Goal: Task Accomplishment & Management: Complete application form

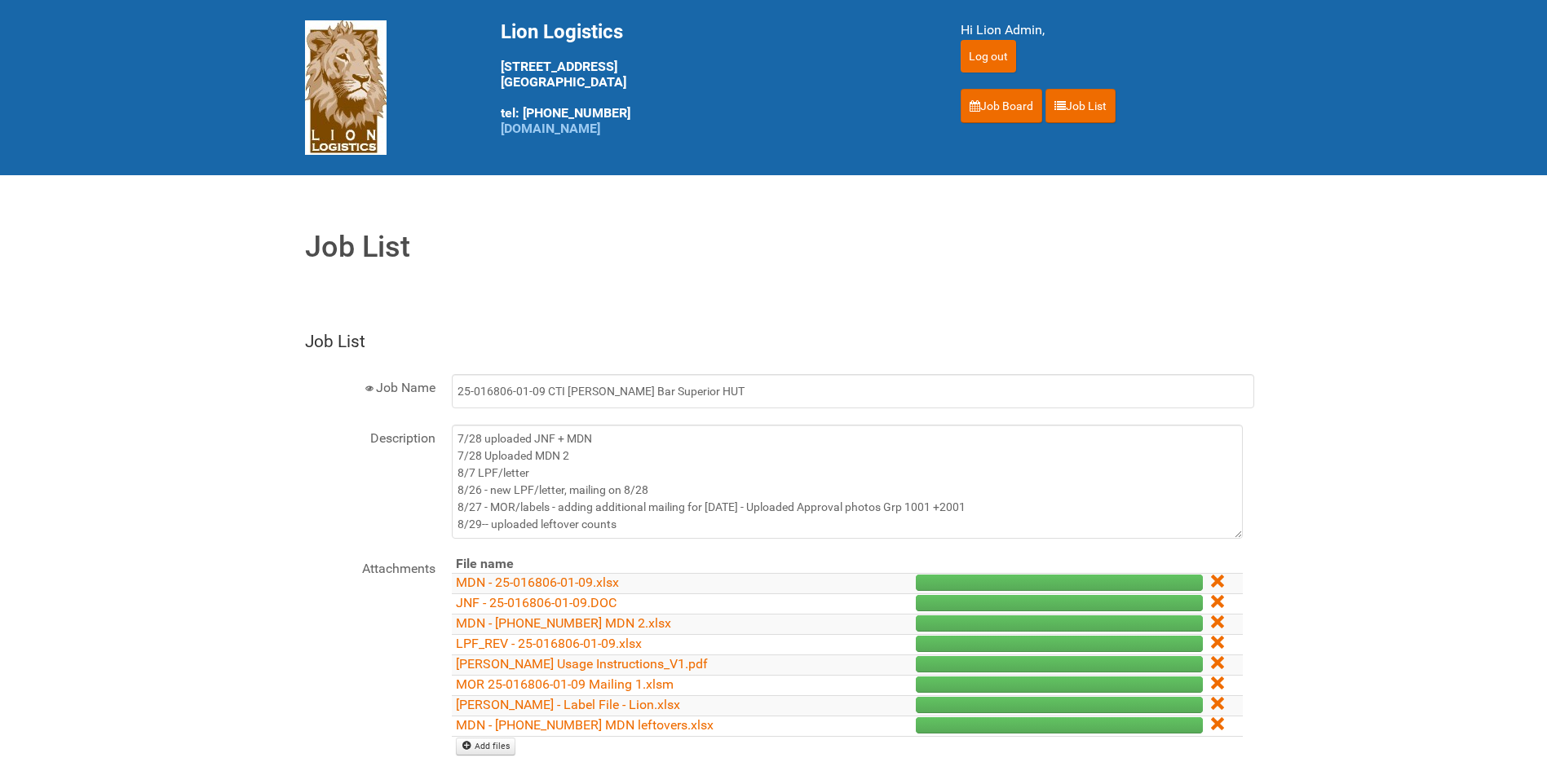
click at [1000, 103] on link "Job Board" at bounding box center [1001, 106] width 81 height 35
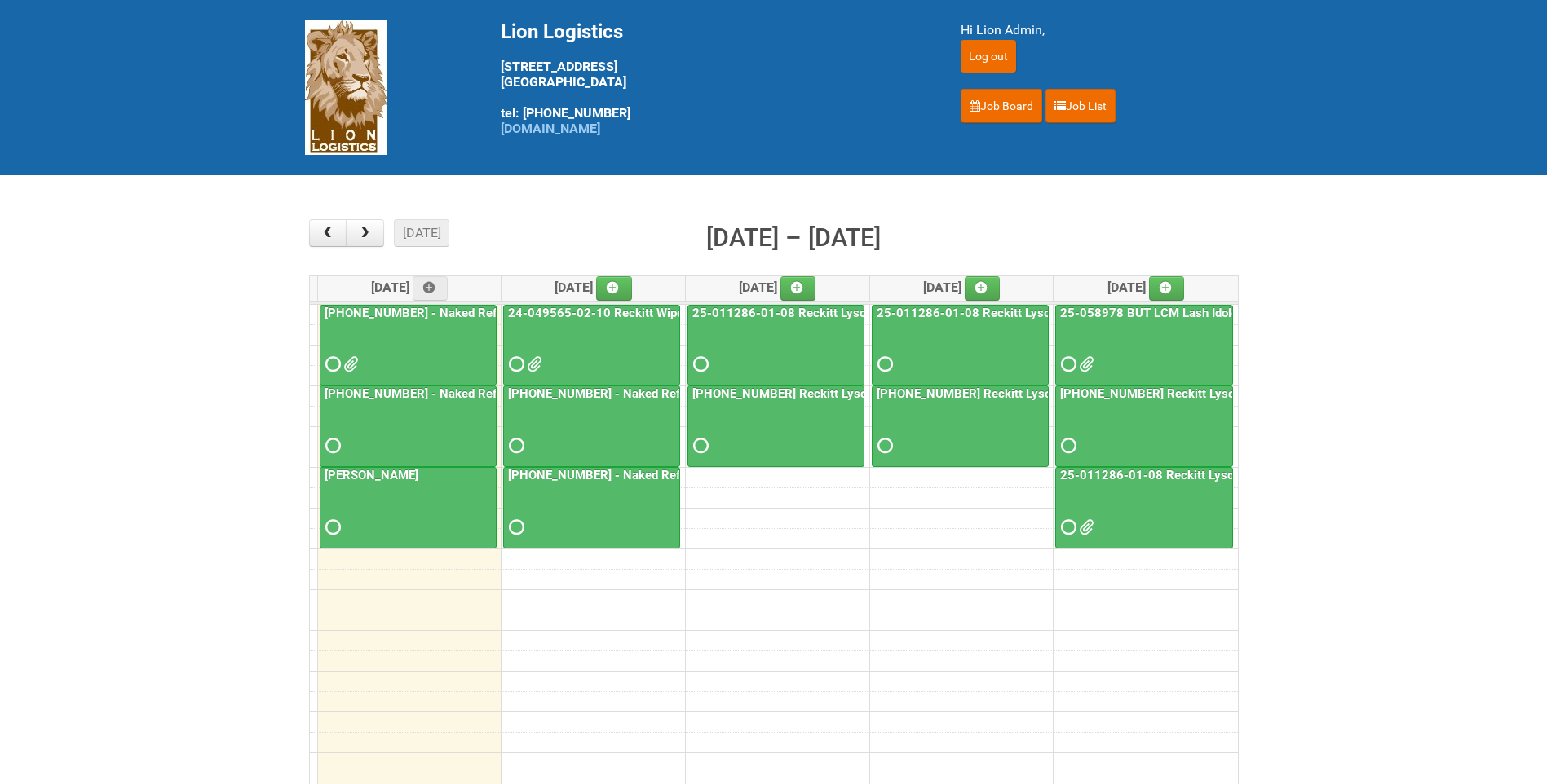
click at [454, 400] on link "[PHONE_NUMBER] - Naked Reformulation Mailing 1 PHOTOS" at bounding box center [492, 393] width 342 height 15
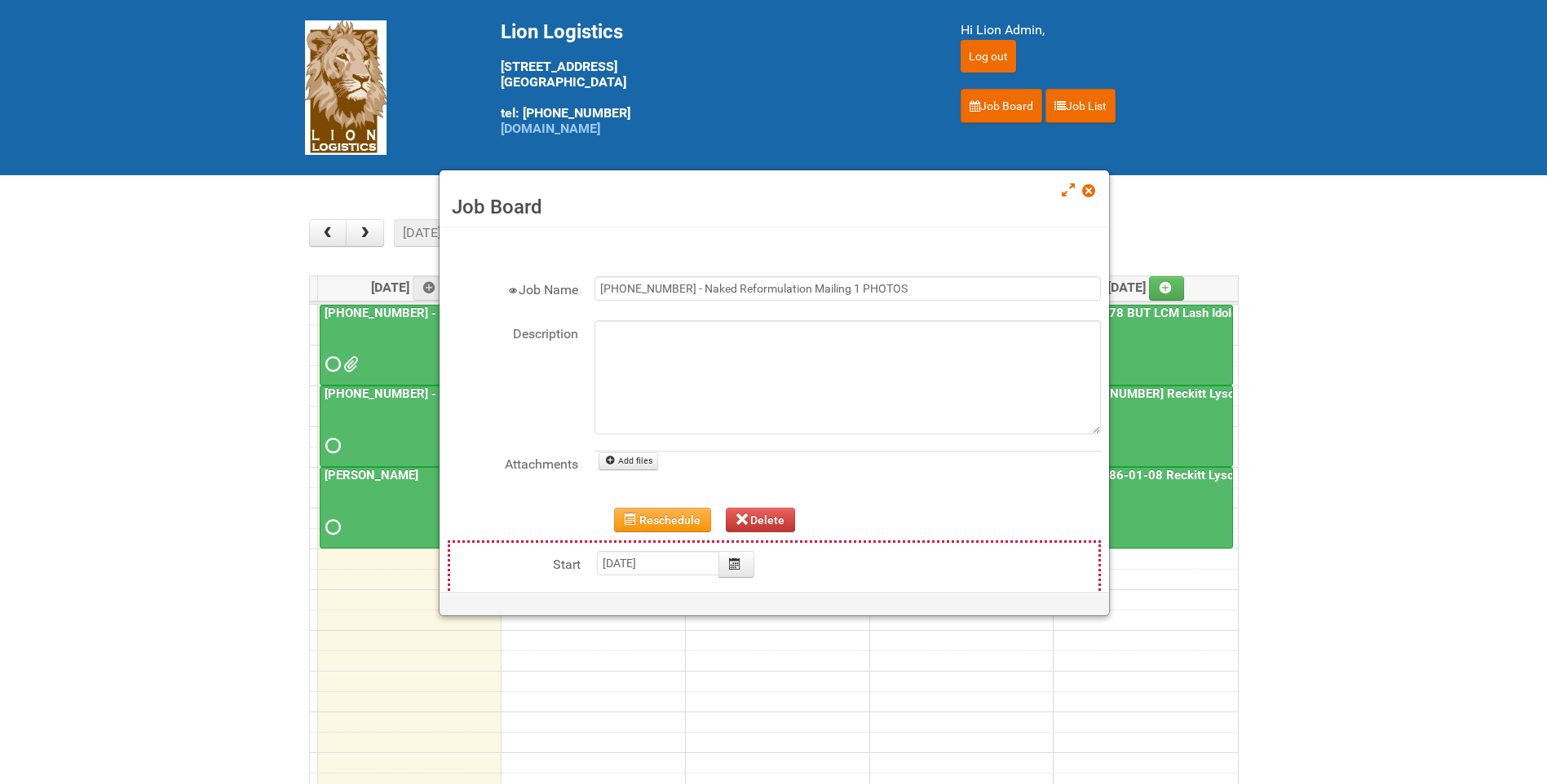
click at [637, 474] on div "File name Add files" at bounding box center [847, 471] width 507 height 41
click at [640, 466] on link "Add files" at bounding box center [628, 462] width 59 height 18
type input "C:\fakepath\GROUP 1001 (6).jpg"
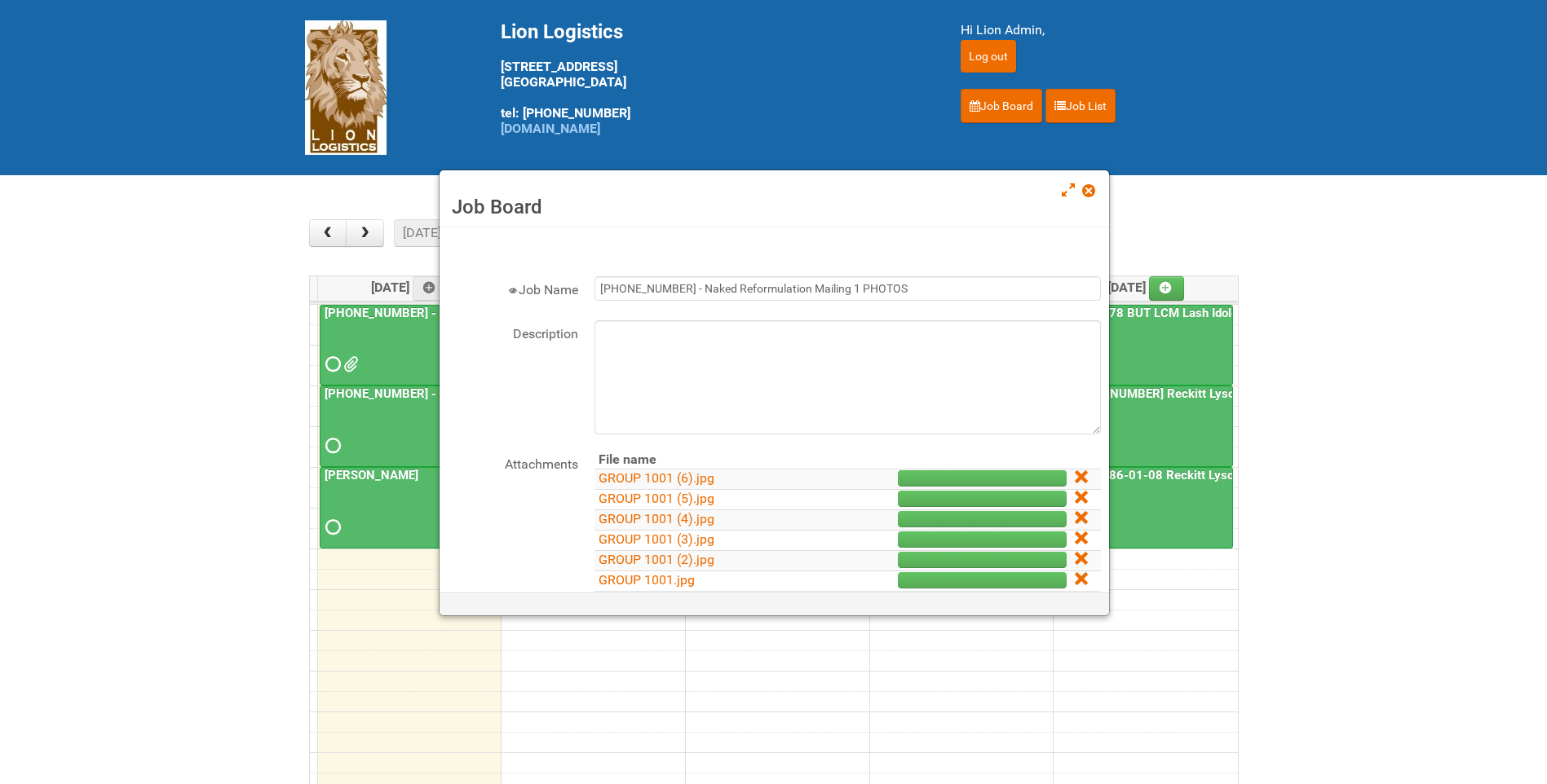
click at [906, 319] on div "Job Name 25-055556-01 - Naked Reformulation Mailing 1 PHOTOS" at bounding box center [774, 298] width 653 height 44
click at [904, 325] on textarea "Description" at bounding box center [847, 377] width 507 height 114
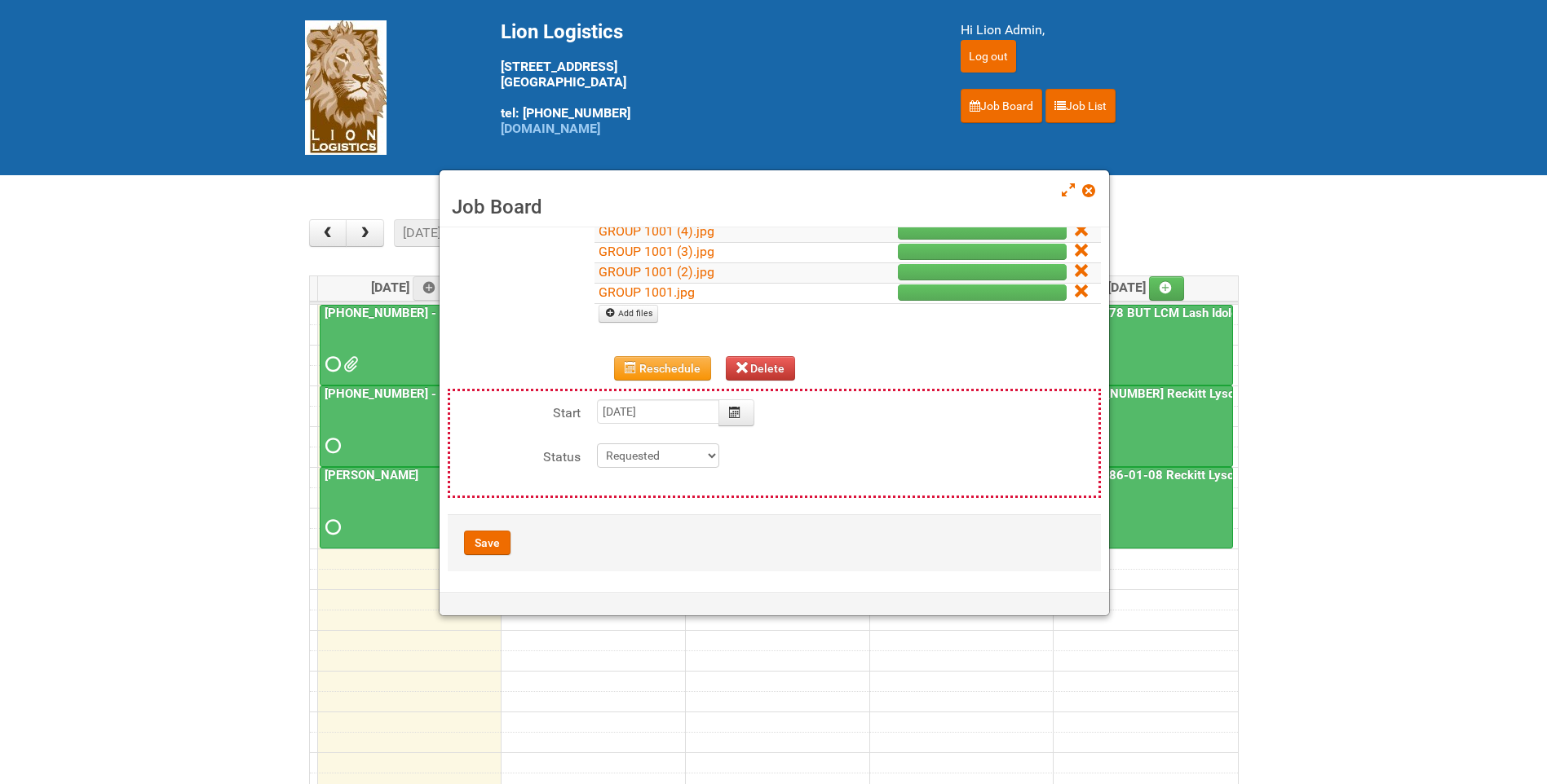
scroll to position [291, 0]
type textarea "10/6-- Uploaded photo approvals"
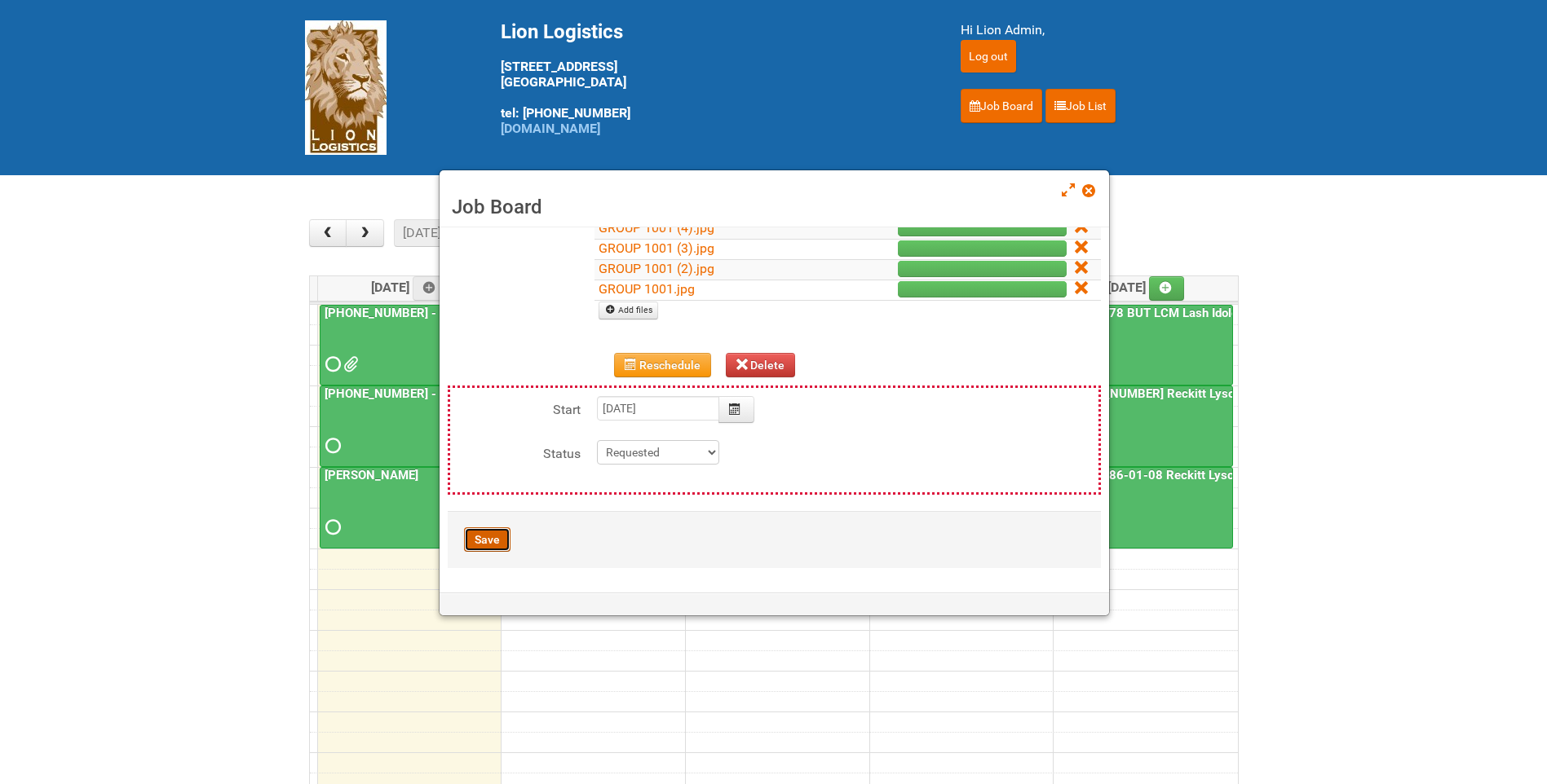
click at [501, 534] on button "Save" at bounding box center [487, 539] width 47 height 25
type input "[DATE] 11:00:00"
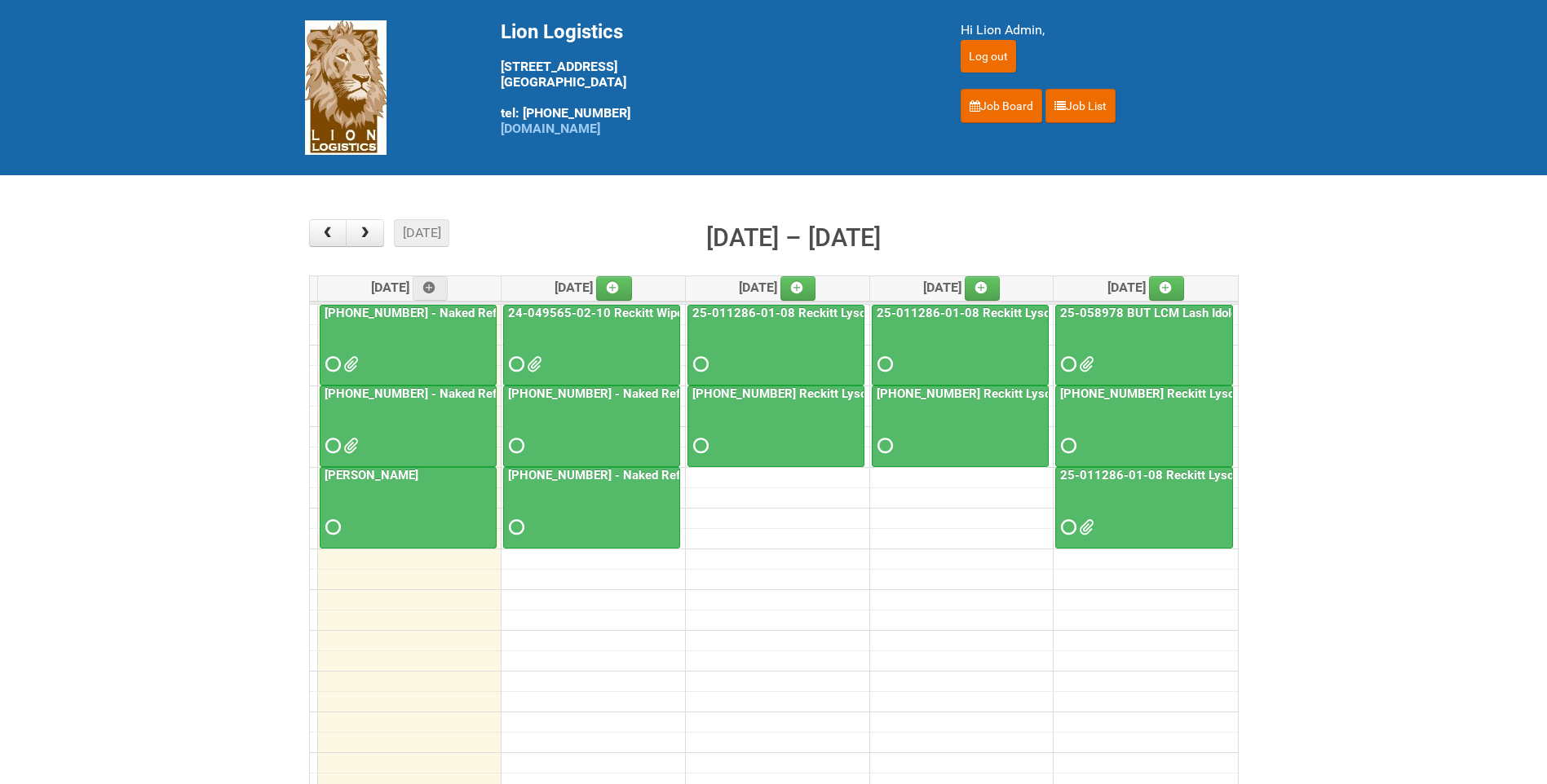
click at [452, 400] on link "[PHONE_NUMBER] - Naked Reformulation Mailing 1 PHOTOS" at bounding box center [492, 393] width 342 height 15
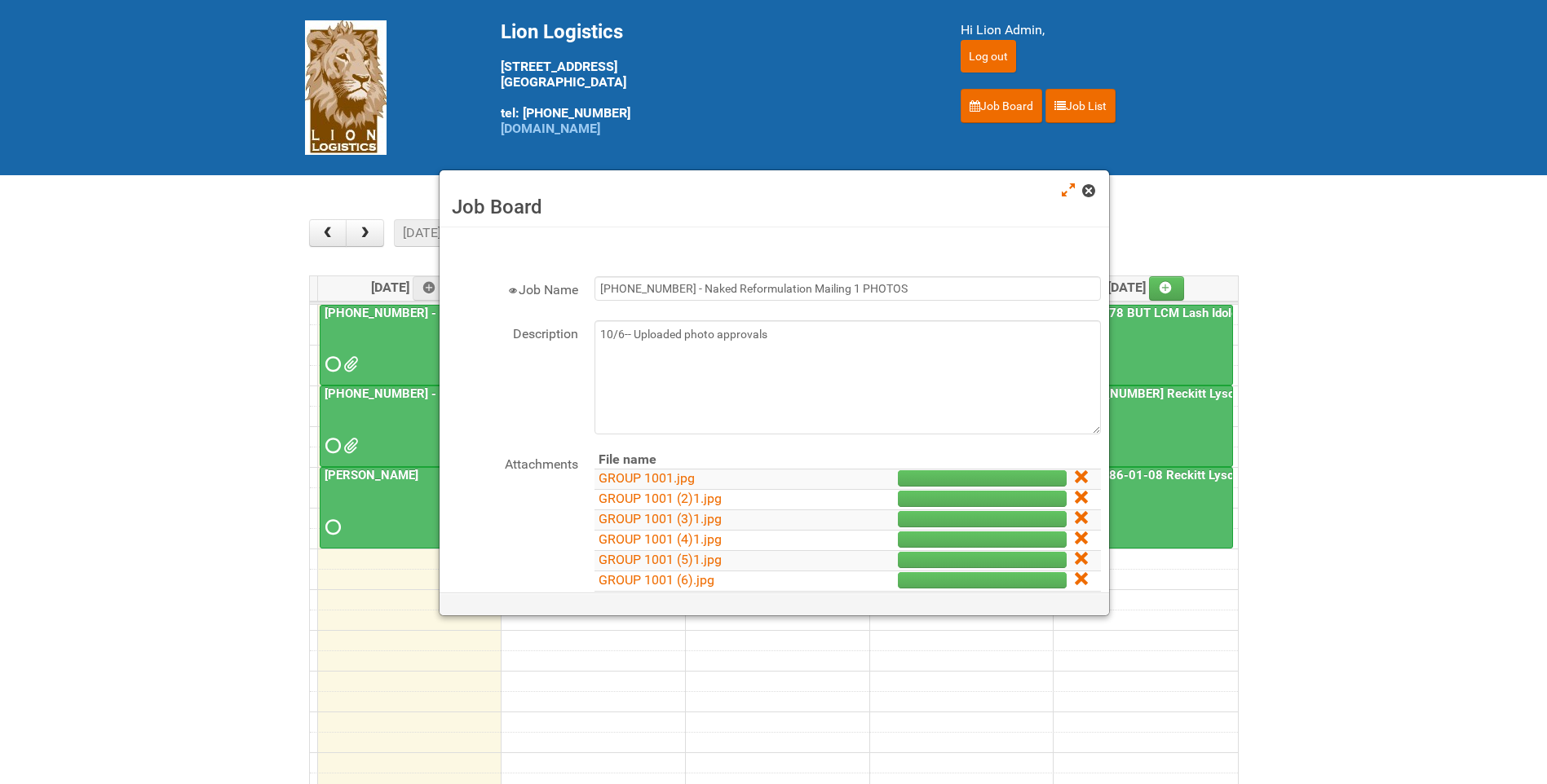
click at [1092, 191] on span at bounding box center [1088, 191] width 12 height 12
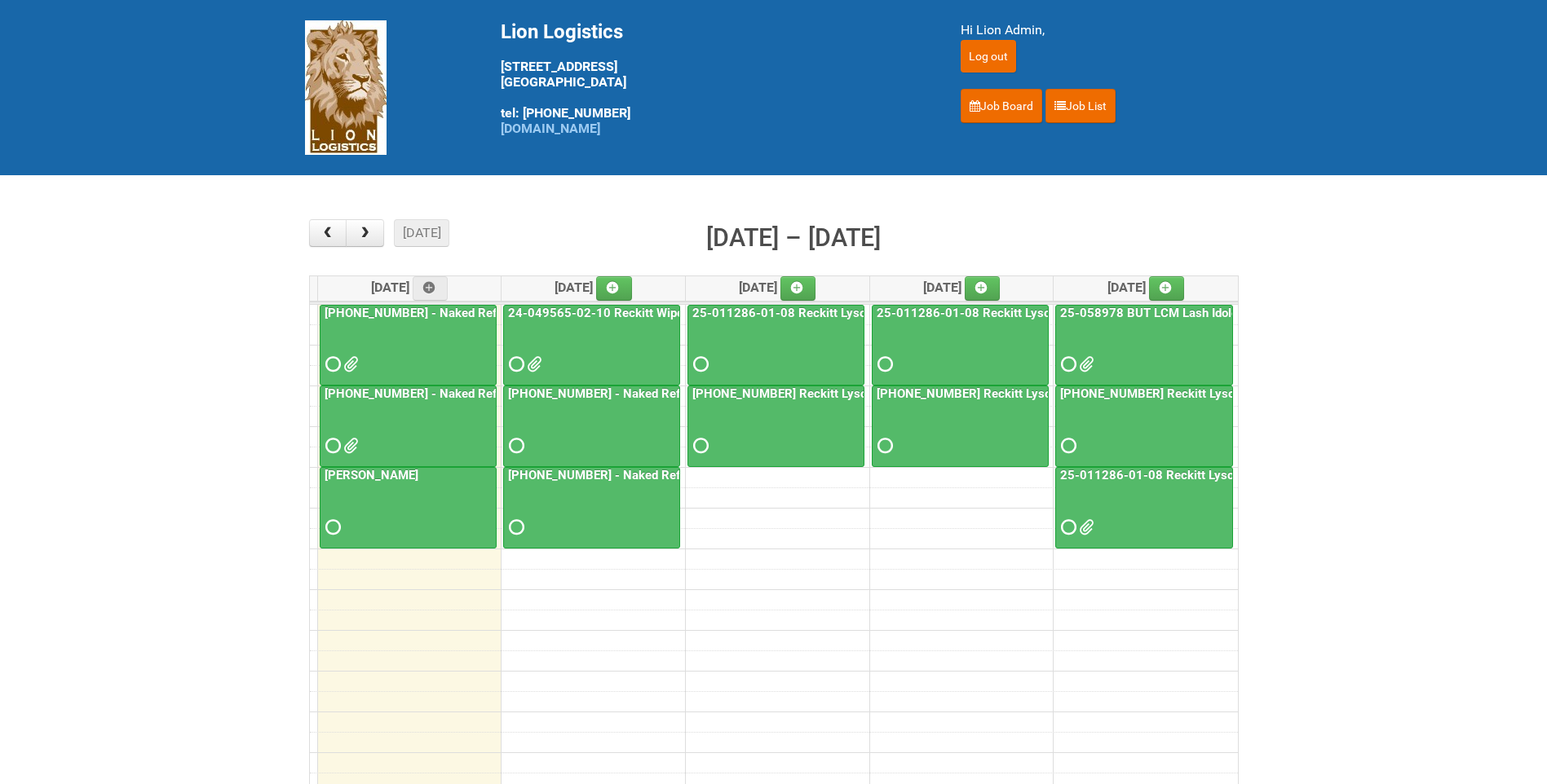
click at [426, 310] on link "[PHONE_NUMBER] - Naked Reformulation Mailing 1" at bounding box center [467, 313] width 291 height 15
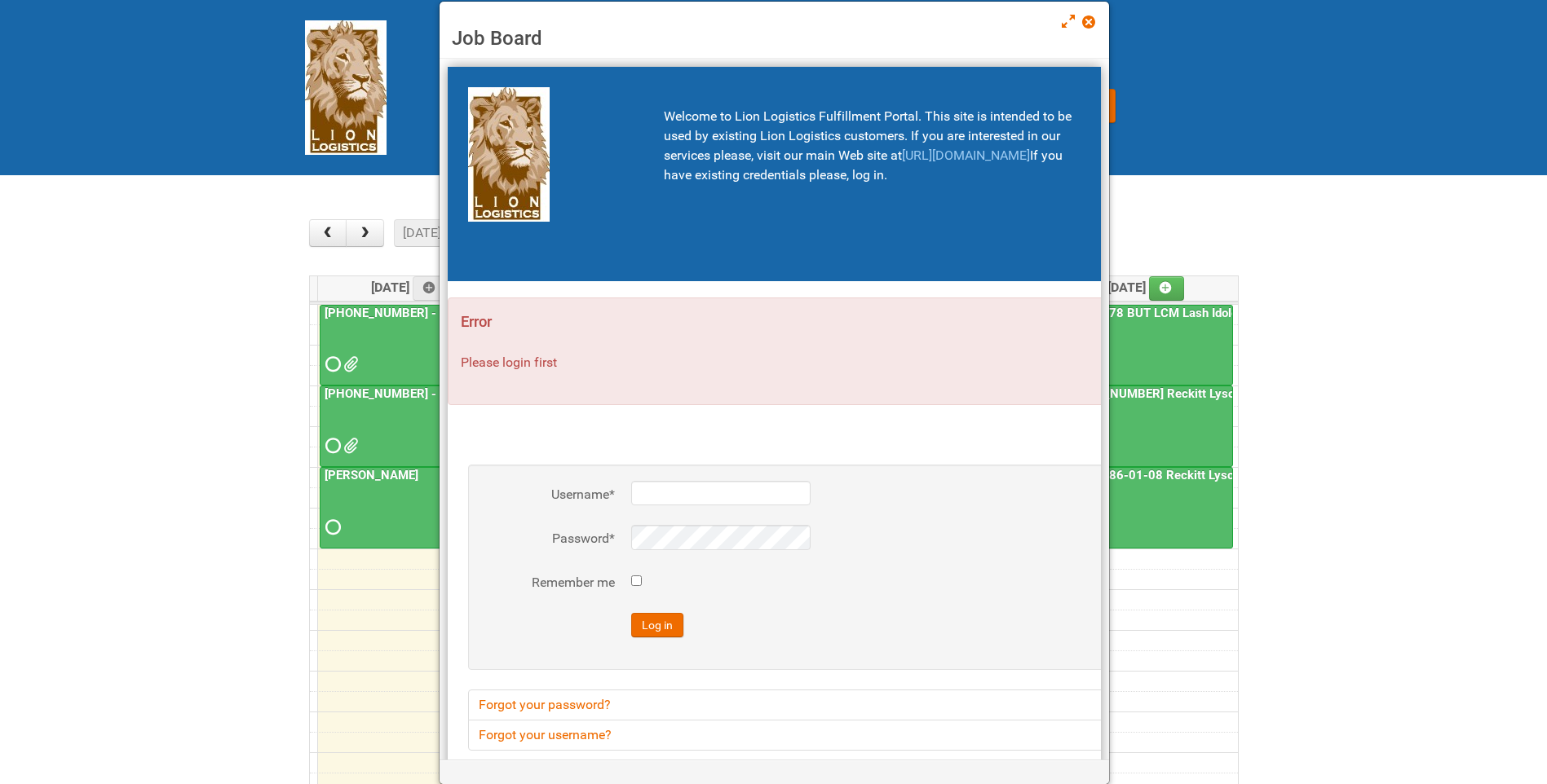
type input "lion"
click at [1088, 19] on span at bounding box center [1088, 22] width 12 height 12
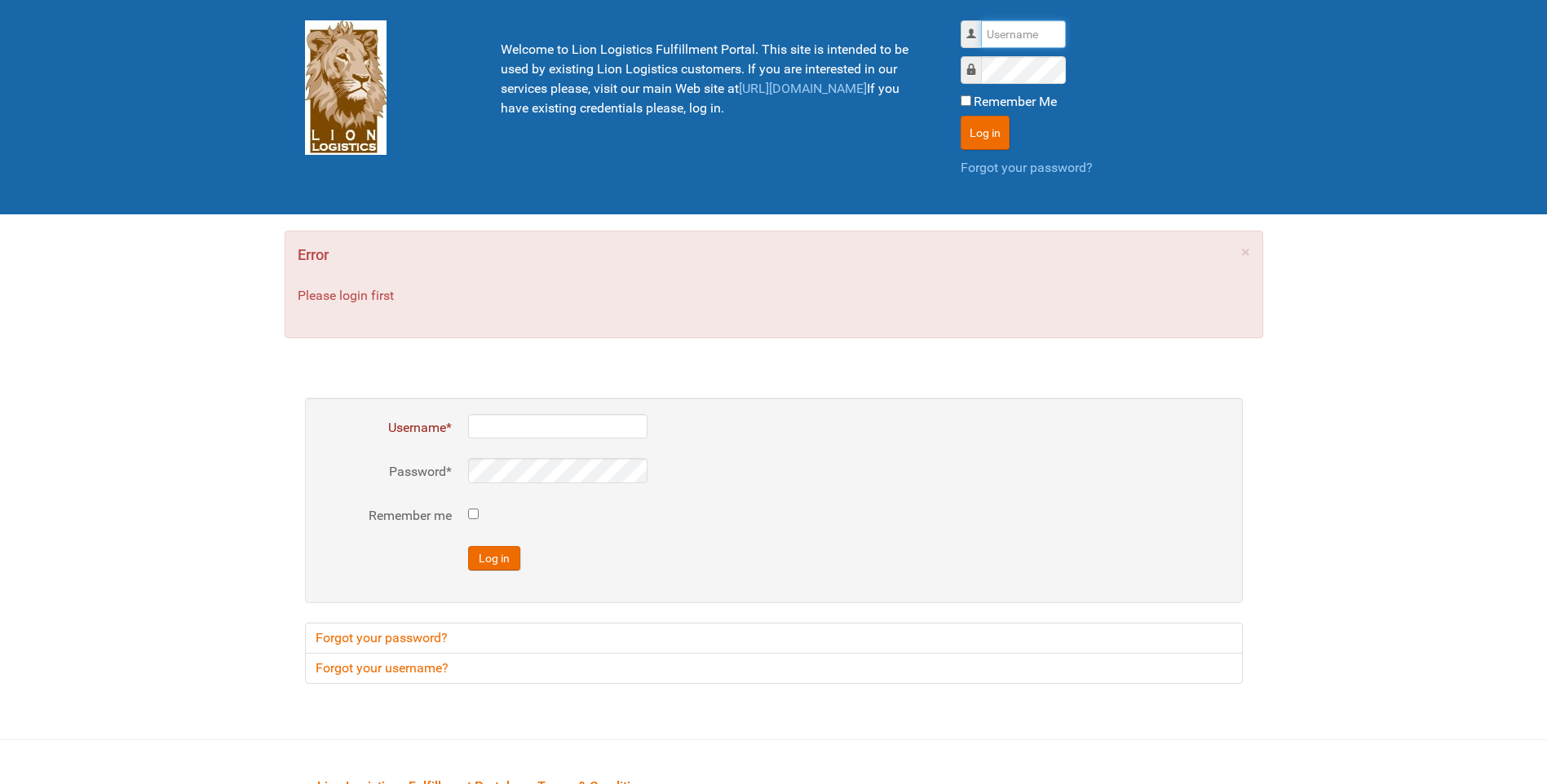
type input "lion"
click at [994, 126] on button "Log in" at bounding box center [985, 133] width 49 height 35
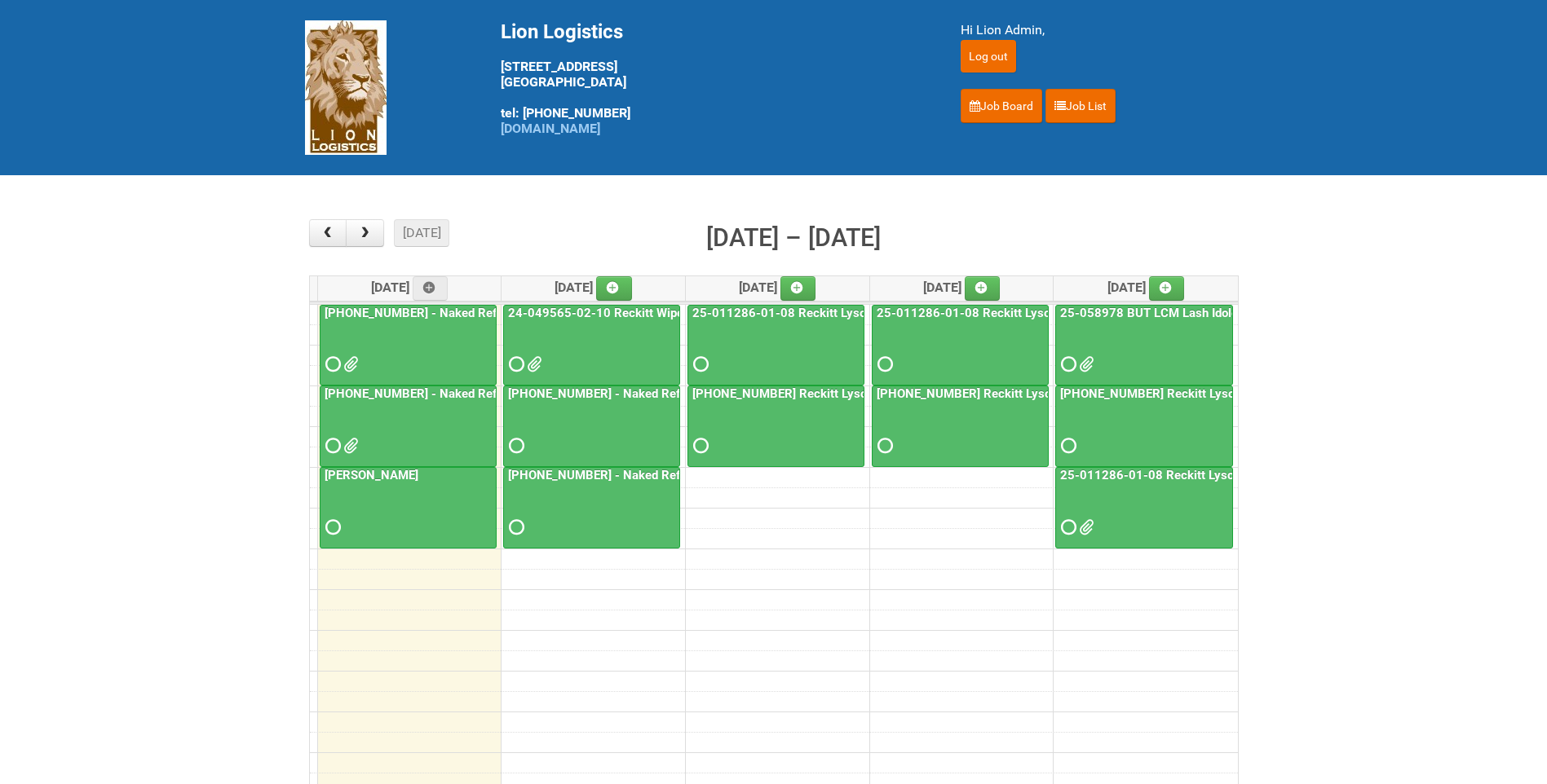
click at [461, 344] on div at bounding box center [408, 350] width 174 height 53
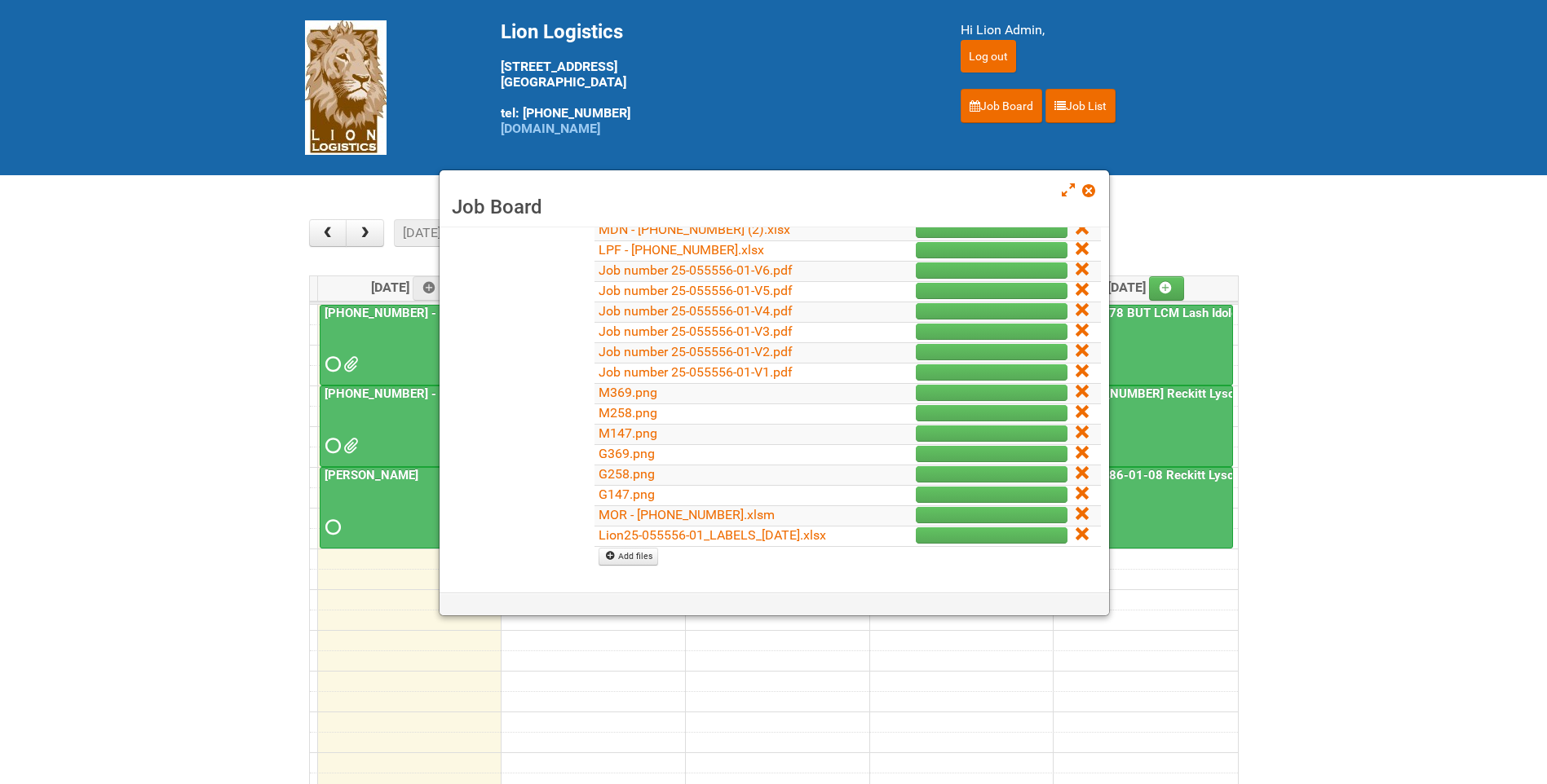
scroll to position [326, 0]
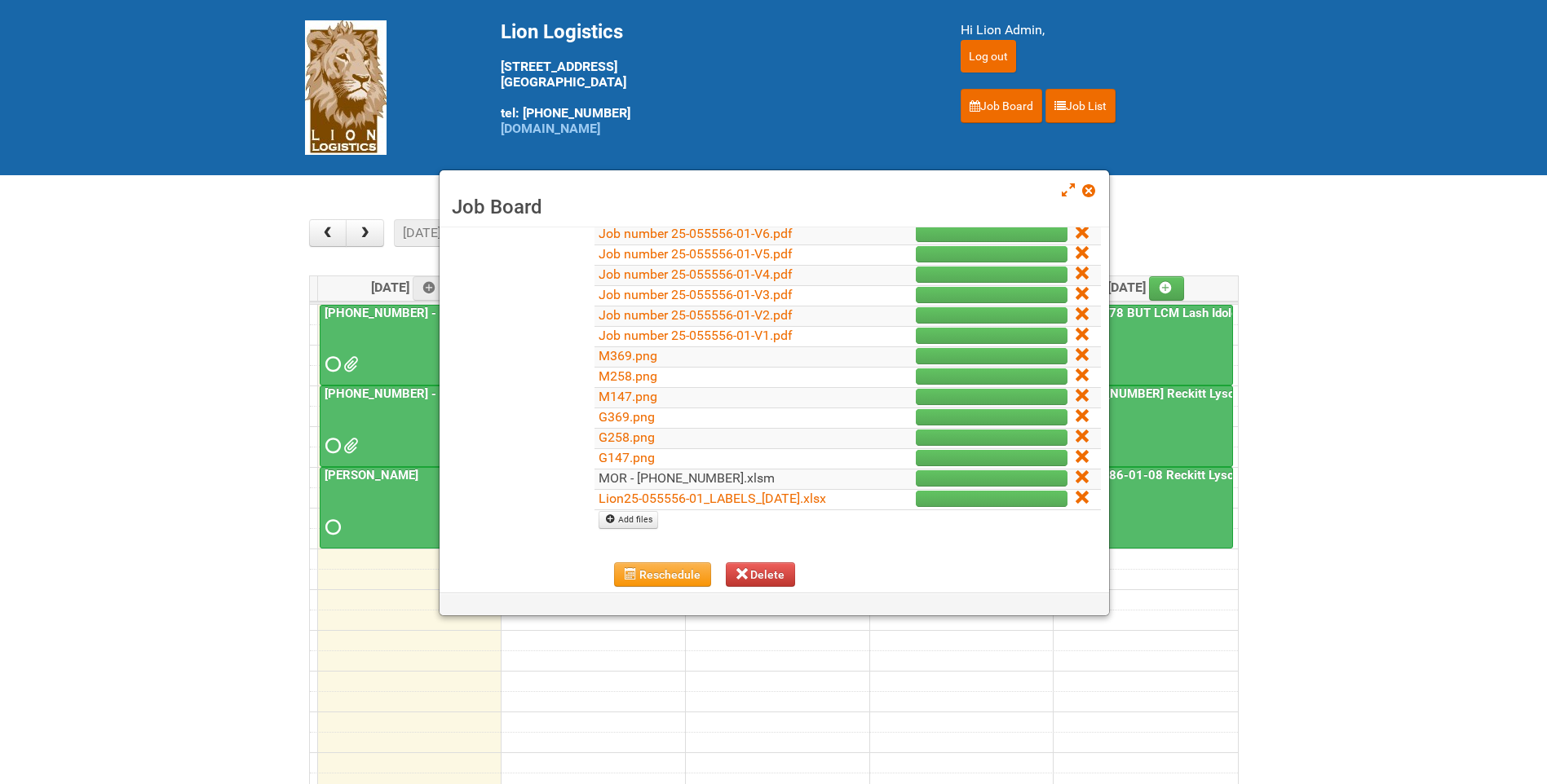
click at [716, 471] on link "MOR - 25-055556-01.xlsm" at bounding box center [687, 477] width 176 height 16
click at [1087, 193] on span at bounding box center [1088, 191] width 12 height 12
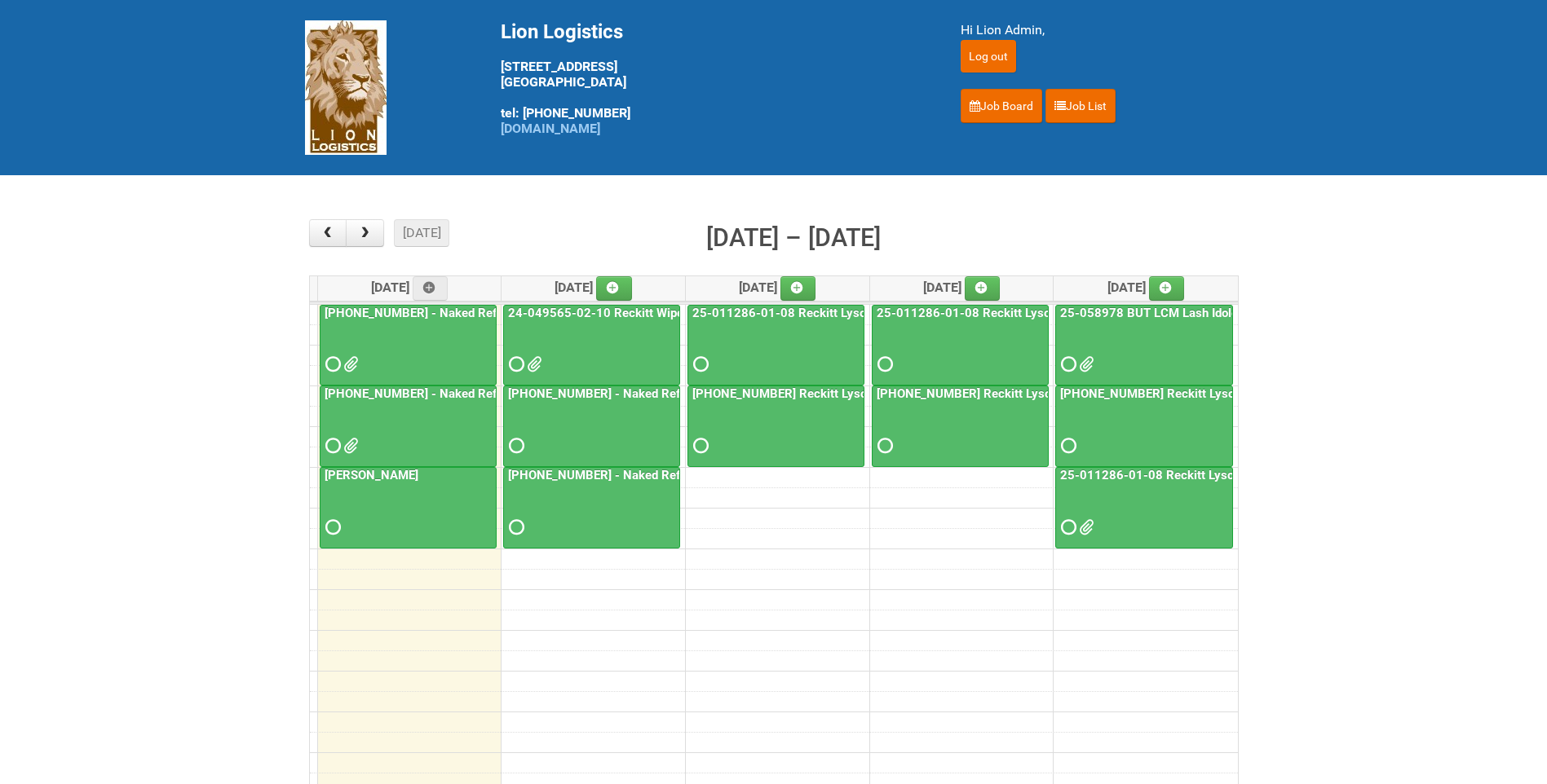
click at [409, 405] on div at bounding box center [408, 432] width 174 height 53
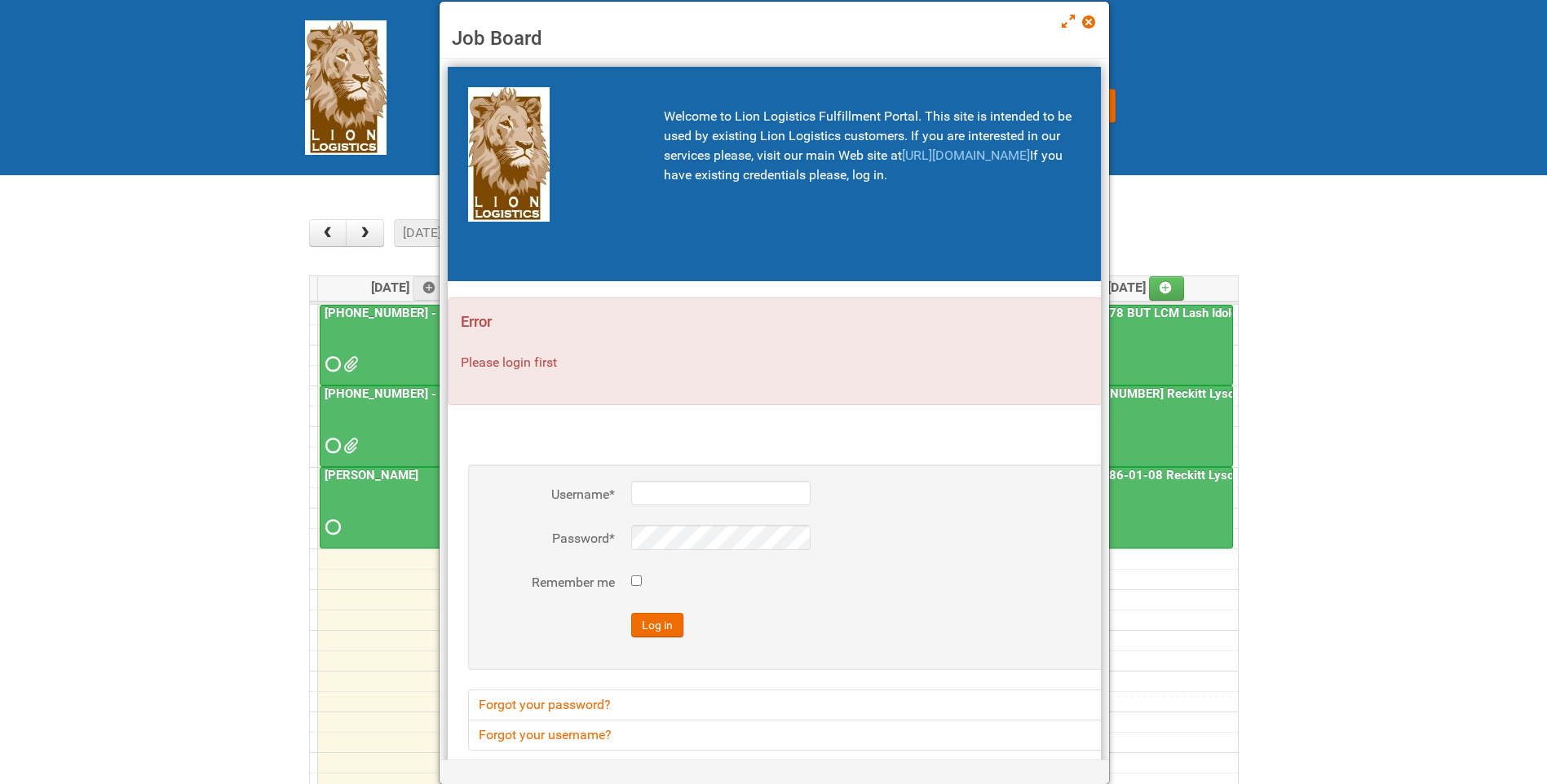
type input "lion"
click at [1088, 19] on span at bounding box center [1088, 22] width 12 height 12
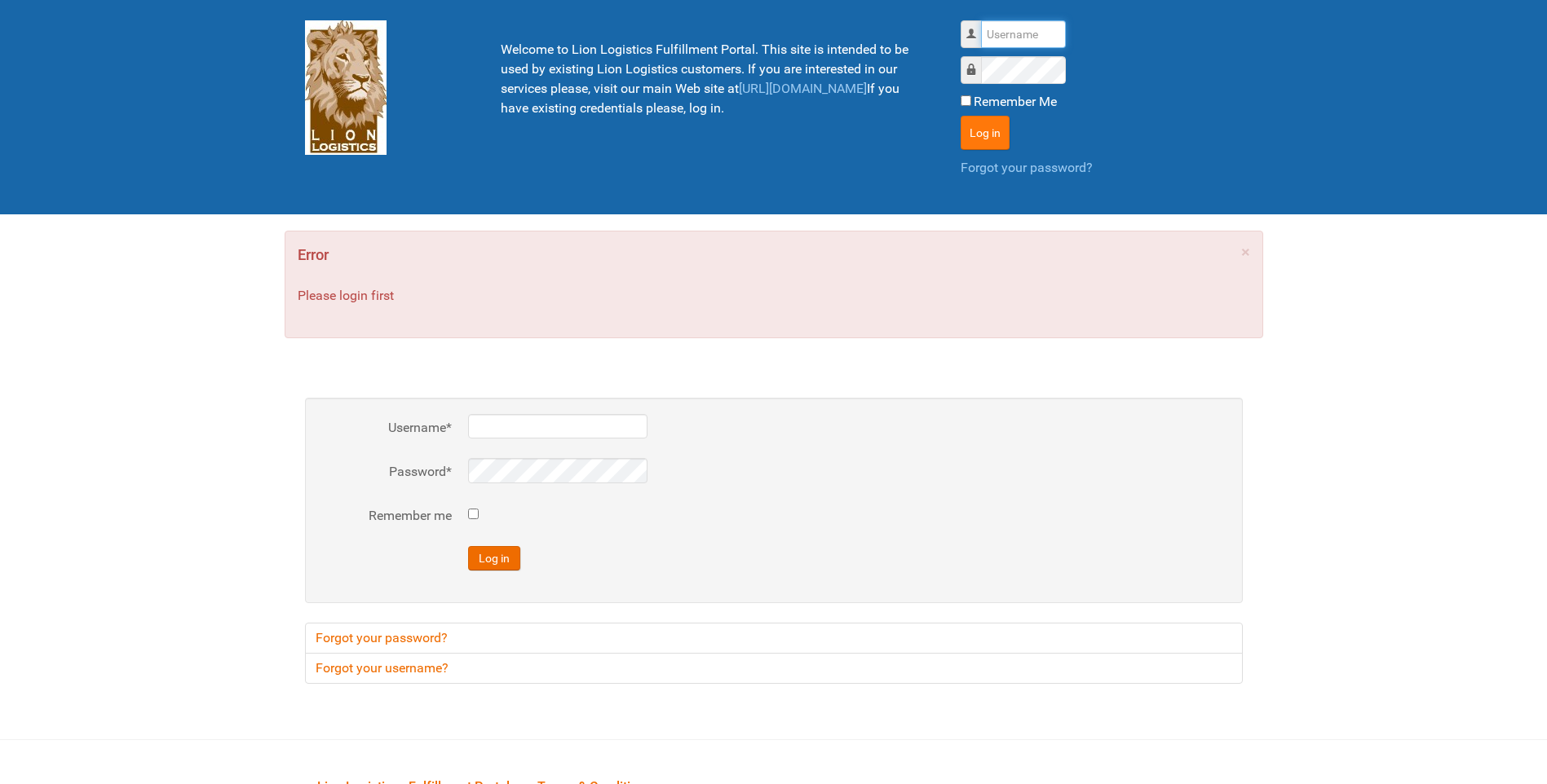
type input "lion"
click at [987, 140] on button "Log in" at bounding box center [985, 133] width 49 height 35
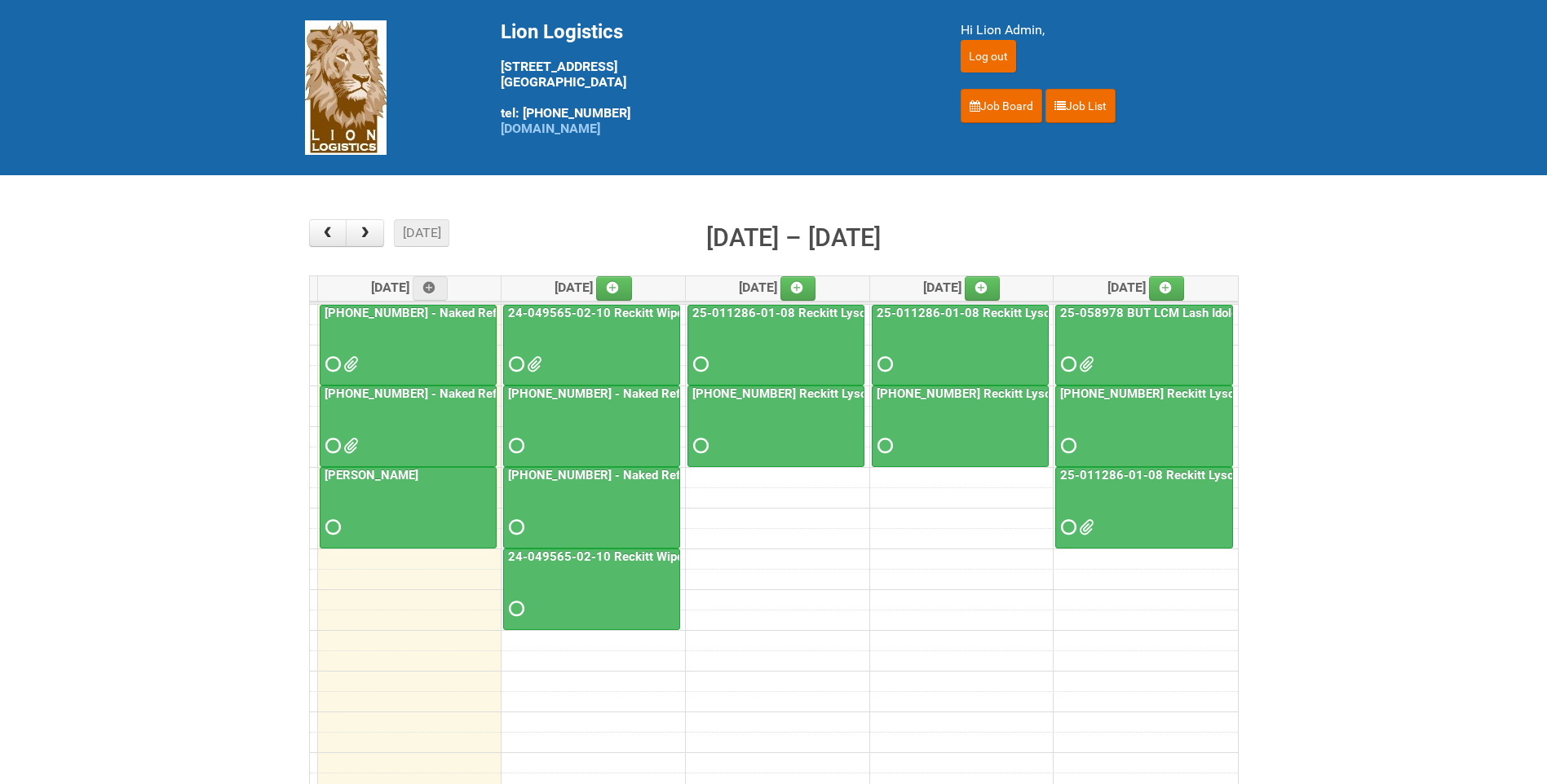
click at [409, 433] on div at bounding box center [408, 432] width 174 height 53
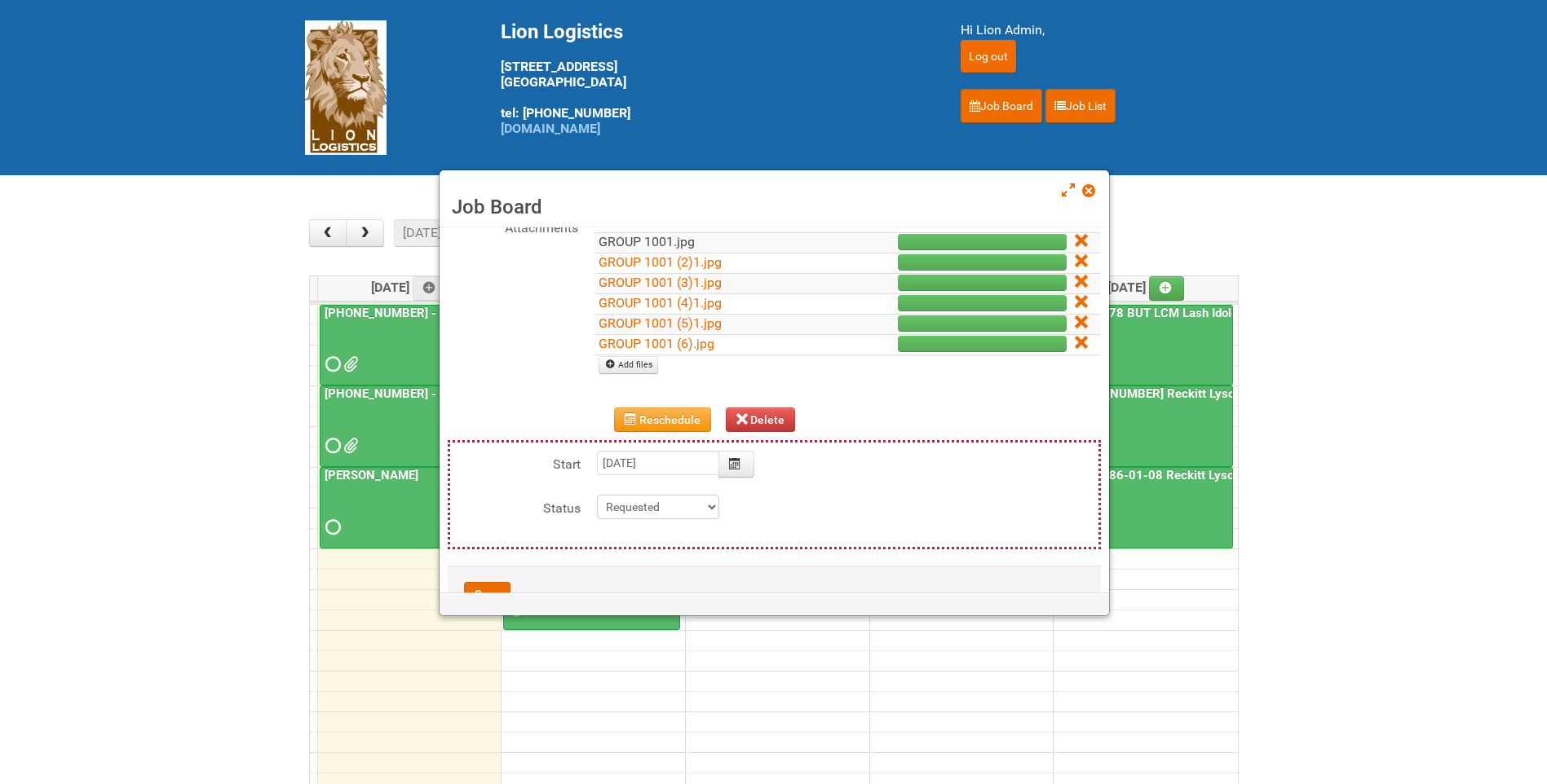
scroll to position [245, 0]
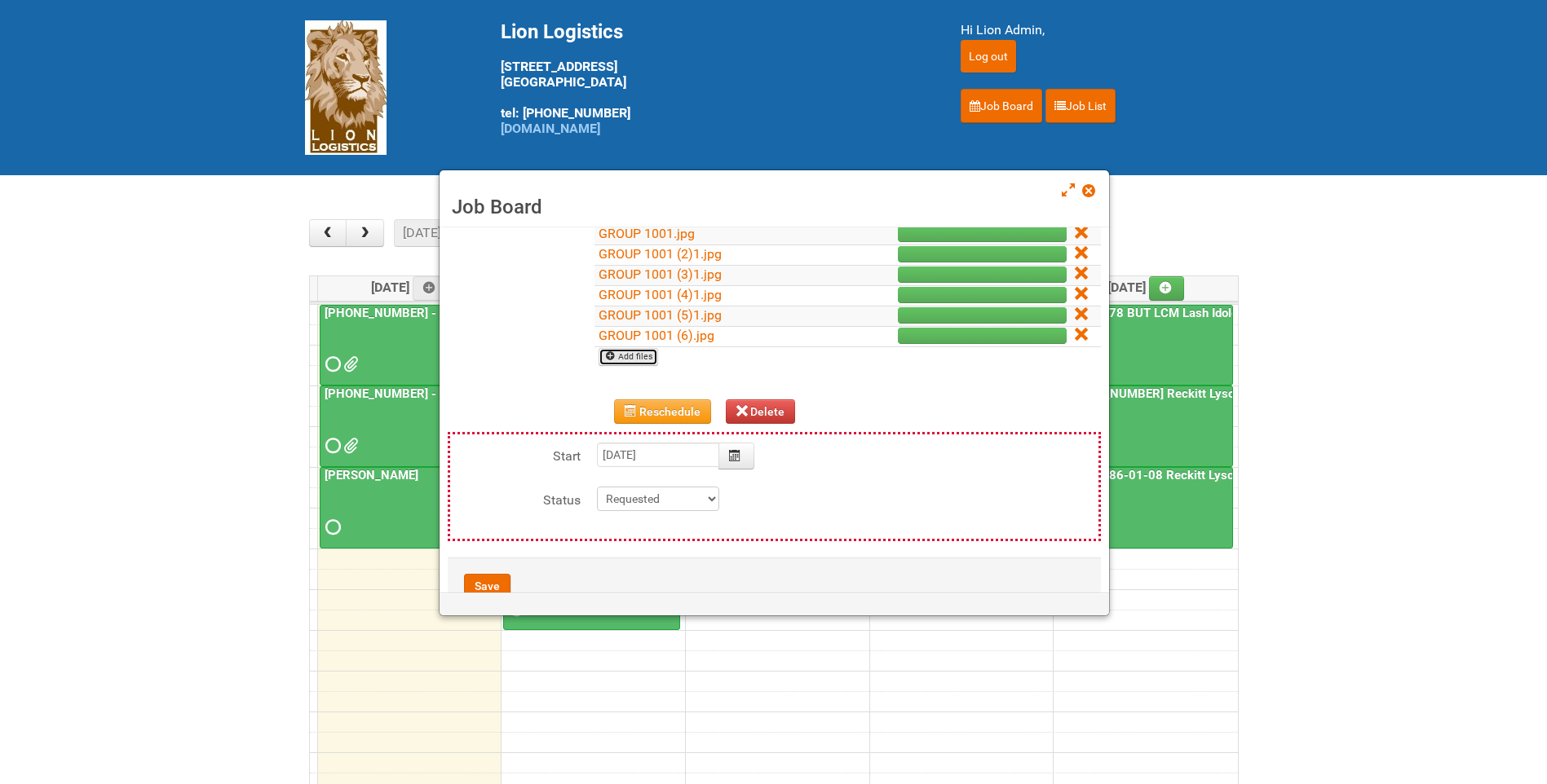
click at [629, 349] on link "Add files" at bounding box center [628, 357] width 59 height 18
type input "C:\fakepath\GROUP 1002 (2).jpg"
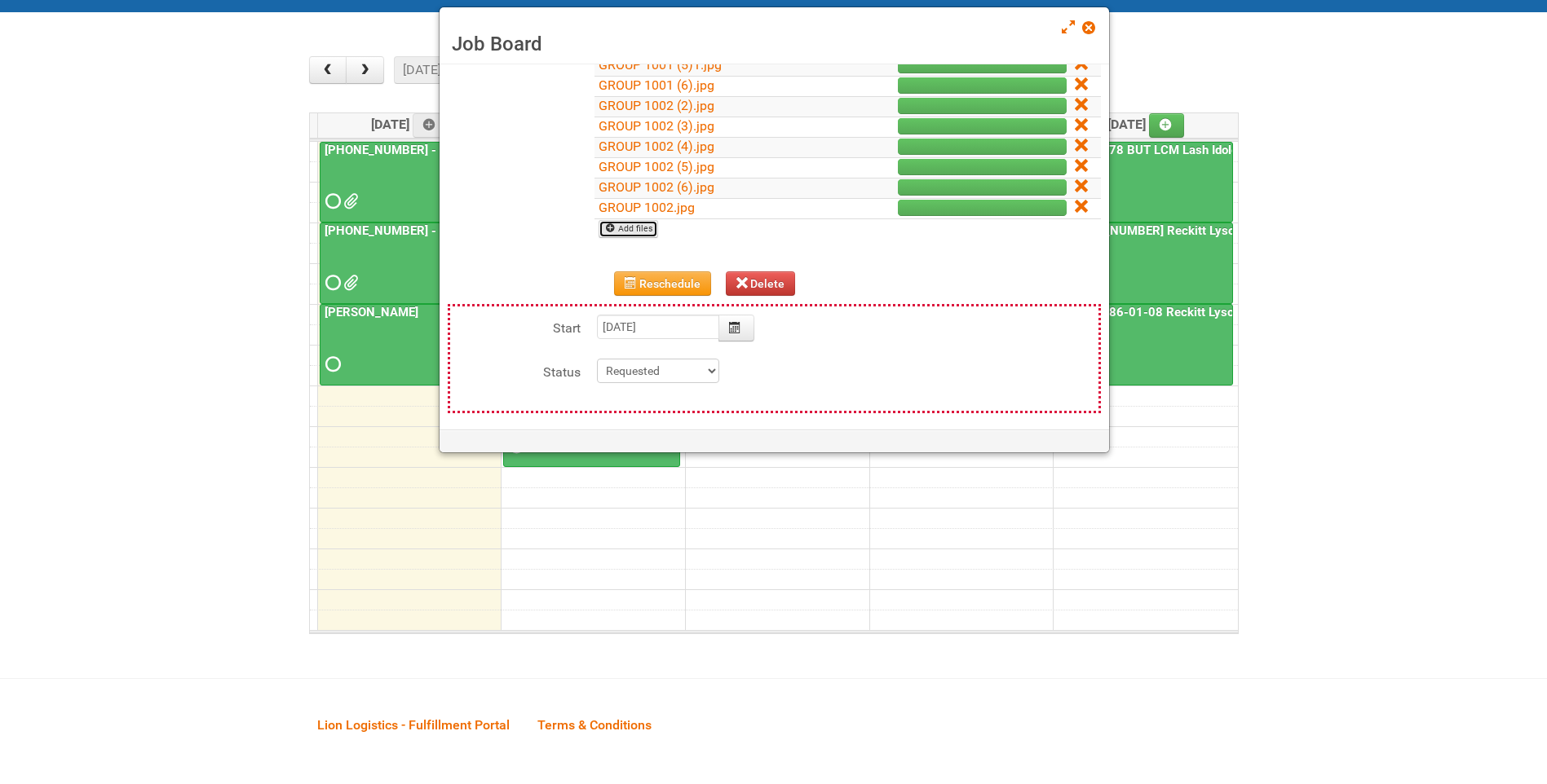
scroll to position [413, 0]
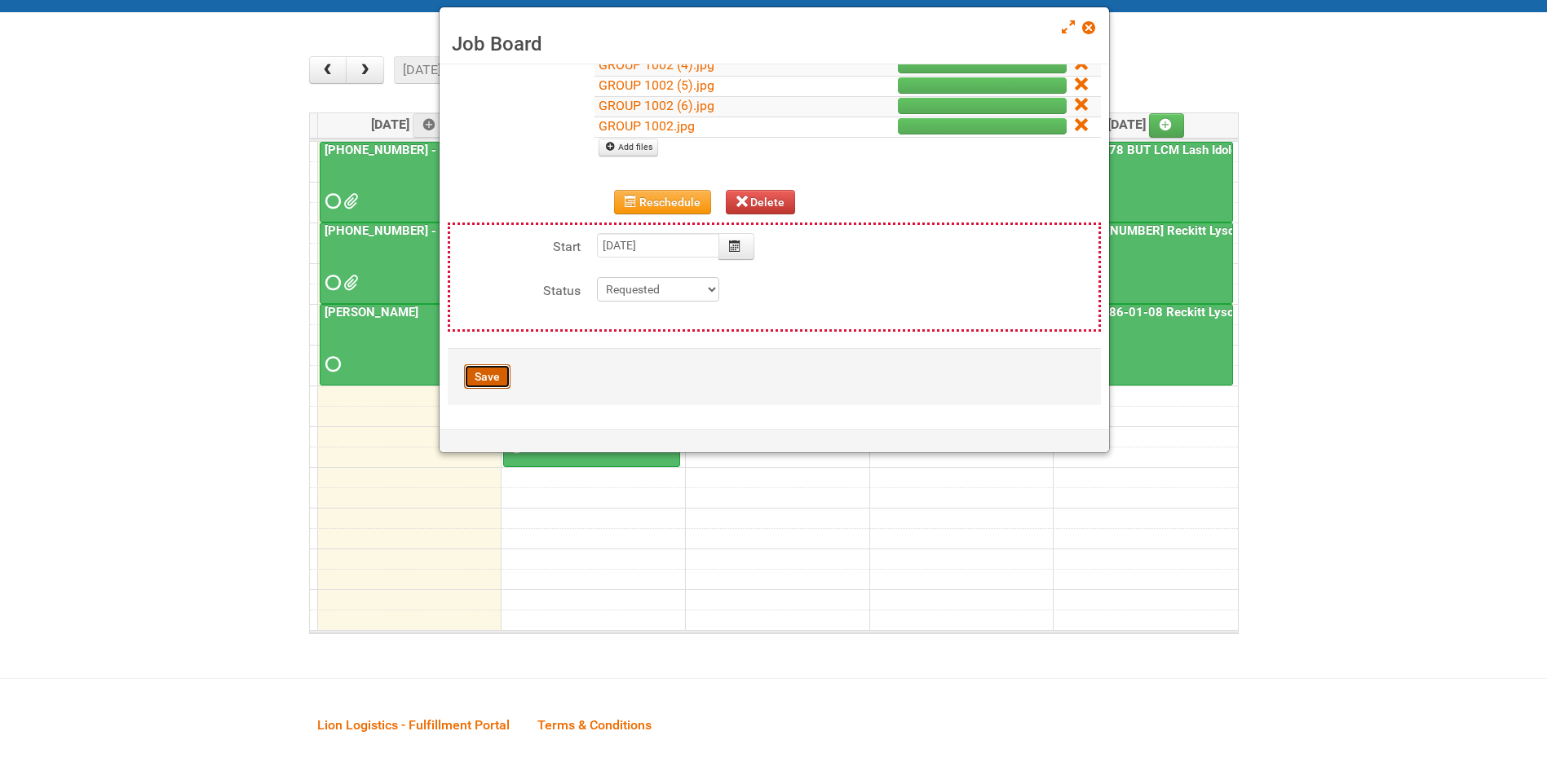
click at [484, 372] on button "Save" at bounding box center [487, 376] width 47 height 25
type input "[DATE] 11:00:00"
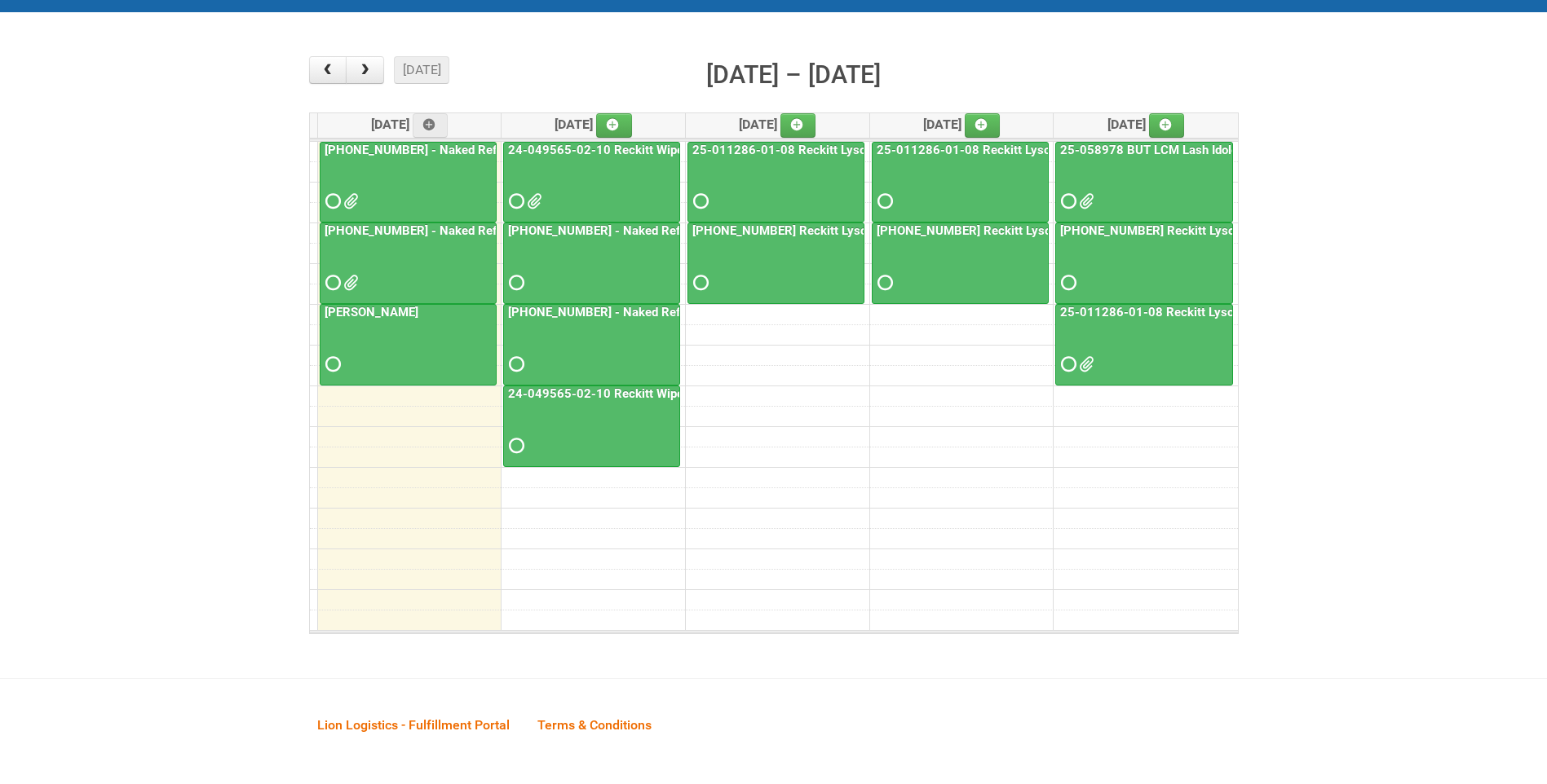
click at [538, 197] on span at bounding box center [532, 201] width 12 height 12
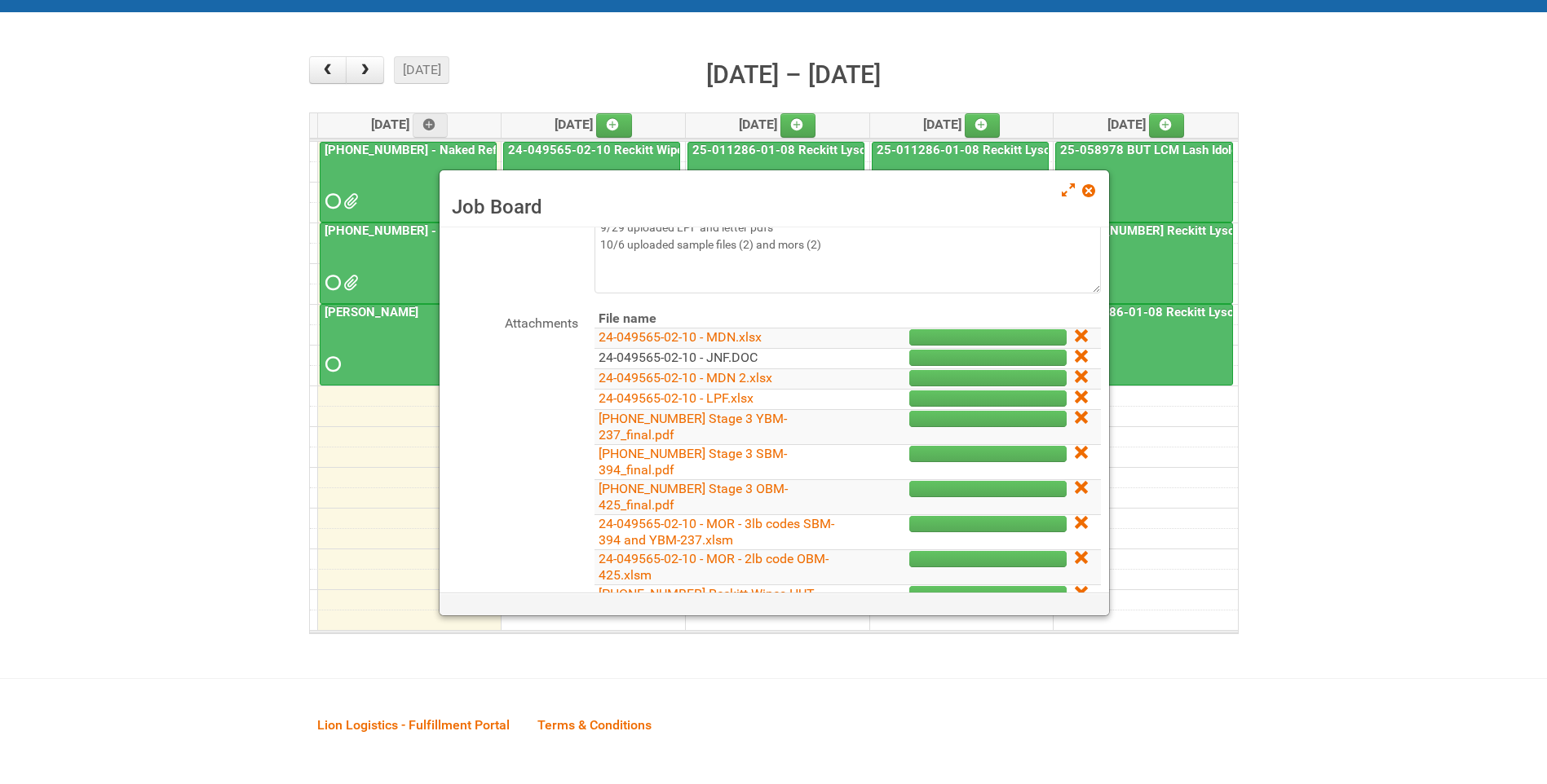
scroll to position [163, 0]
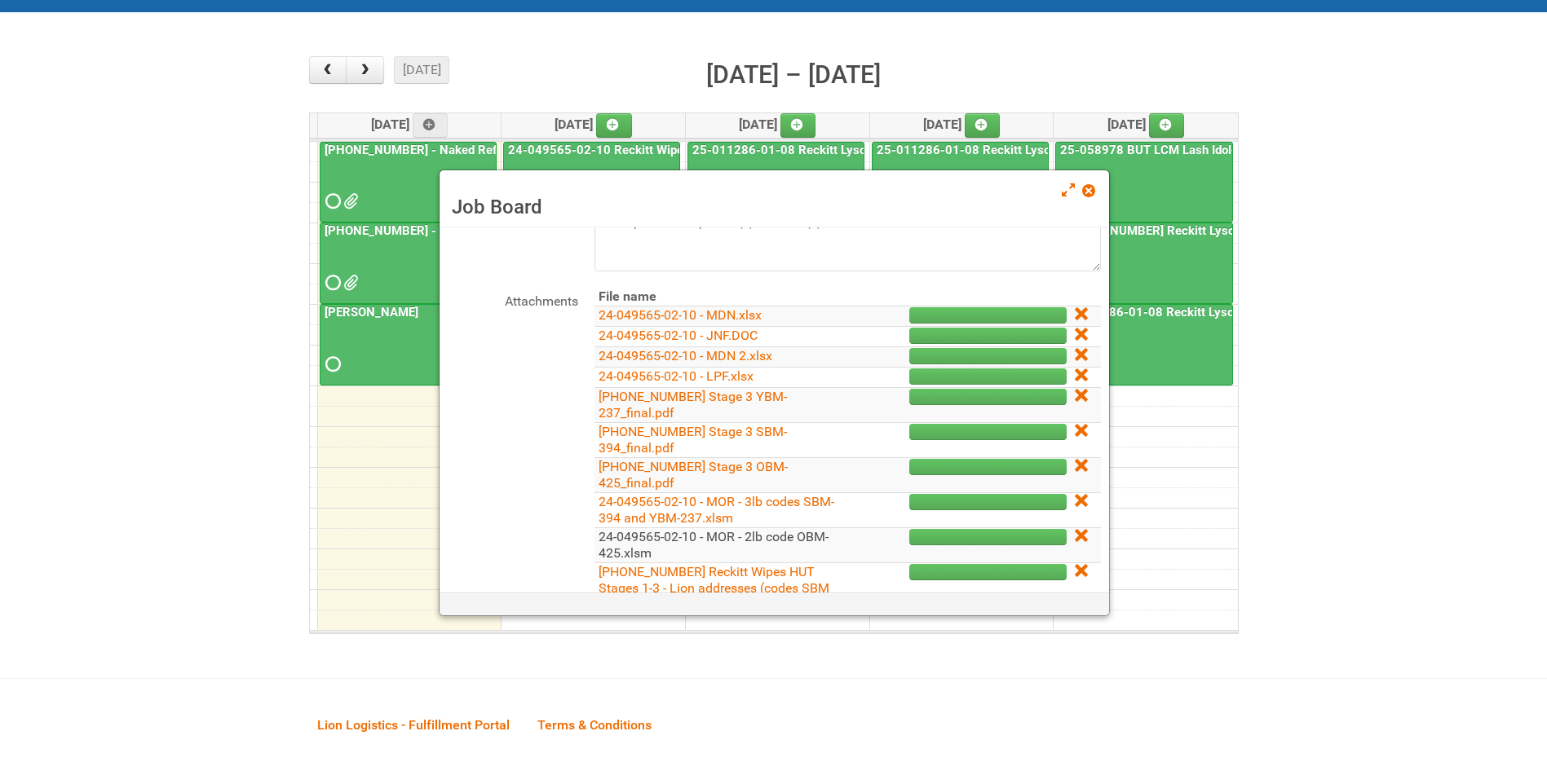
click at [779, 535] on link "24-049565-02-10 - MOR - 2lb code OBM-425.xlsm" at bounding box center [714, 545] width 230 height 32
click at [779, 503] on link "24-049565-02-10 - MOR - 3lb codes SBM-394 and YBM-237.xlsm" at bounding box center [717, 509] width 236 height 32
click at [1094, 193] on span at bounding box center [1088, 191] width 12 height 12
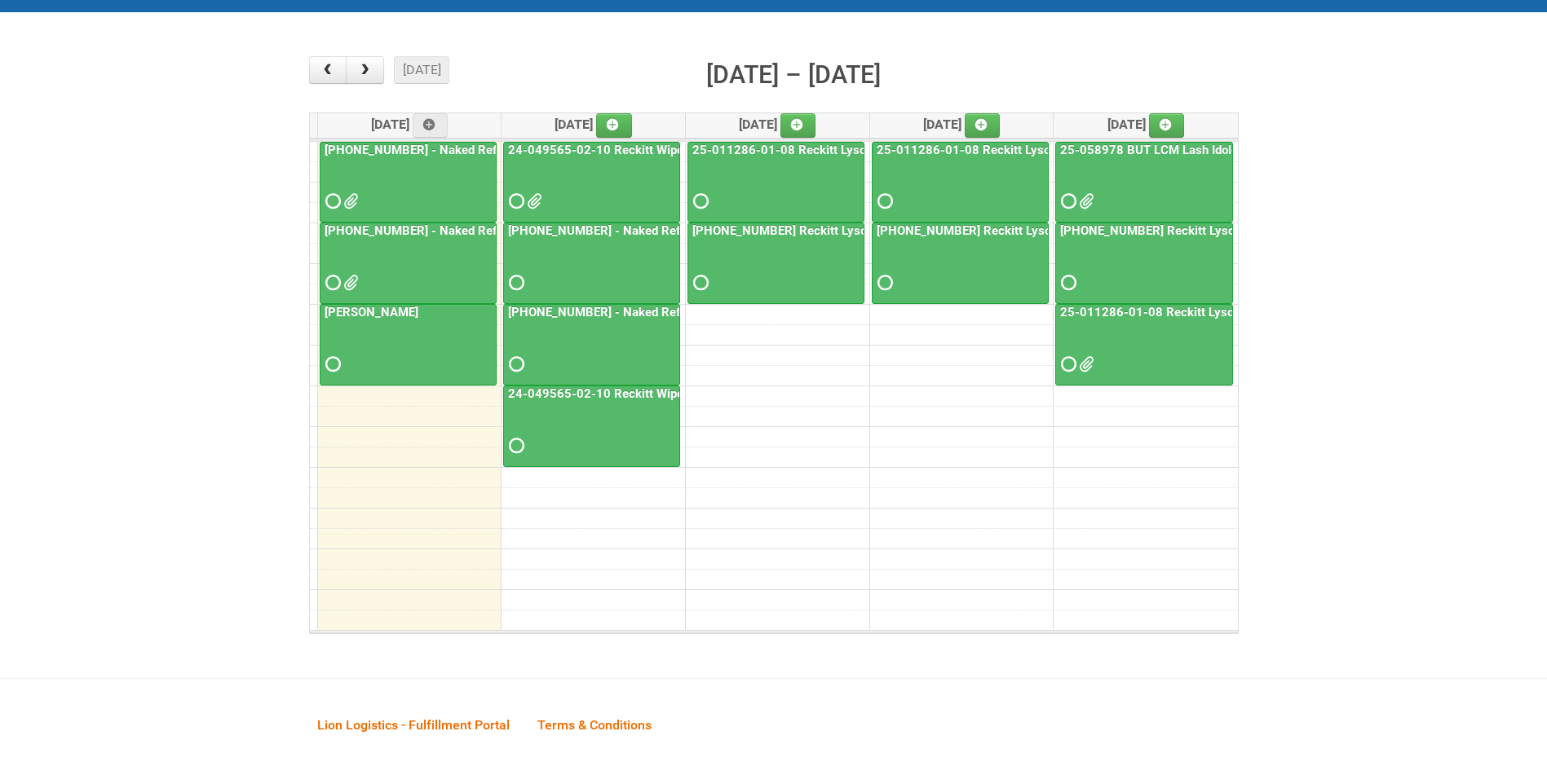
click at [454, 229] on link "[PHONE_NUMBER] - Naked Reformulation Mailing 1 PHOTOS" at bounding box center [492, 231] width 342 height 15
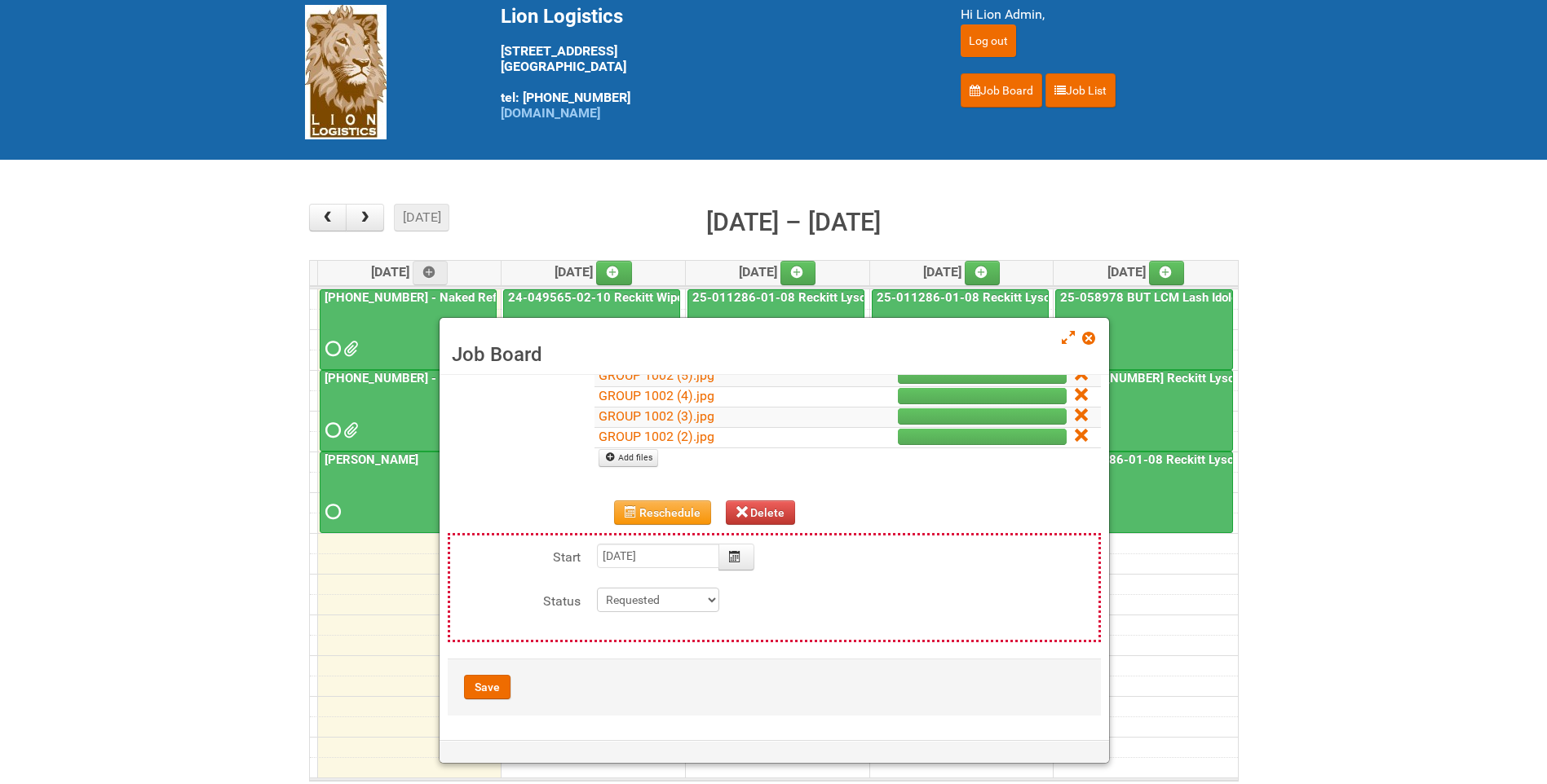
scroll to position [0, 0]
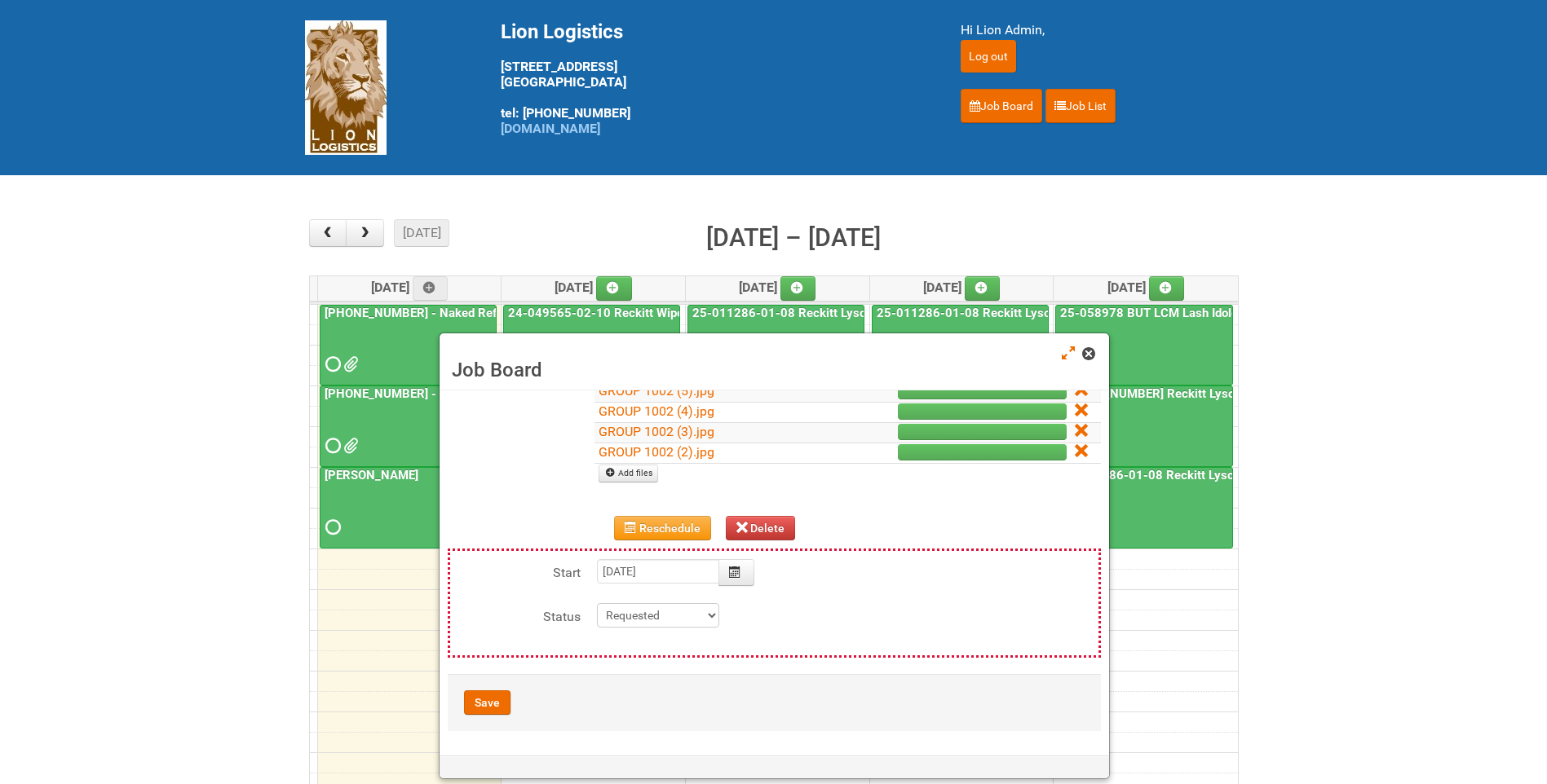
click at [1089, 355] on span at bounding box center [1088, 353] width 12 height 12
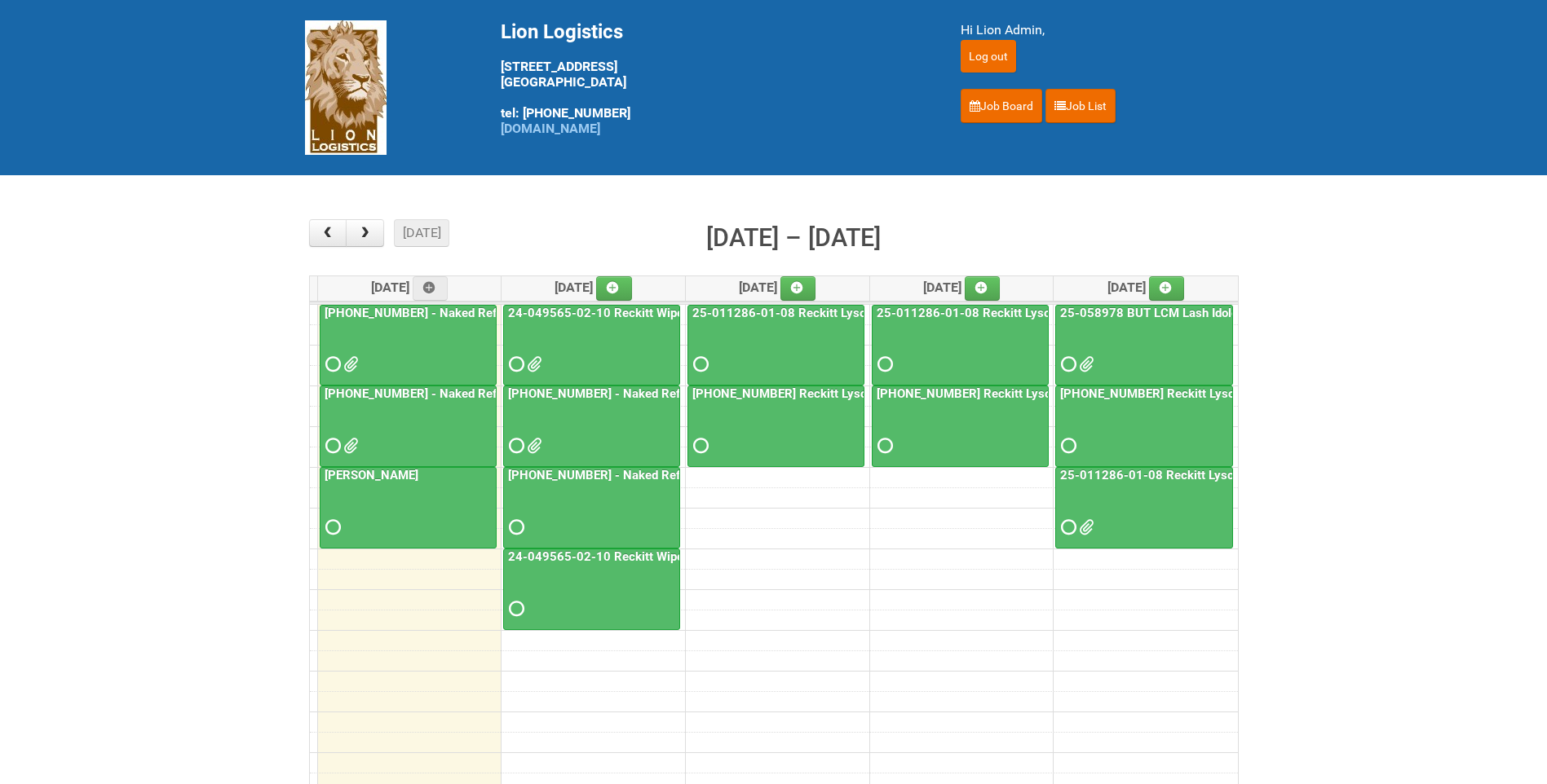
click at [531, 440] on span at bounding box center [532, 445] width 12 height 12
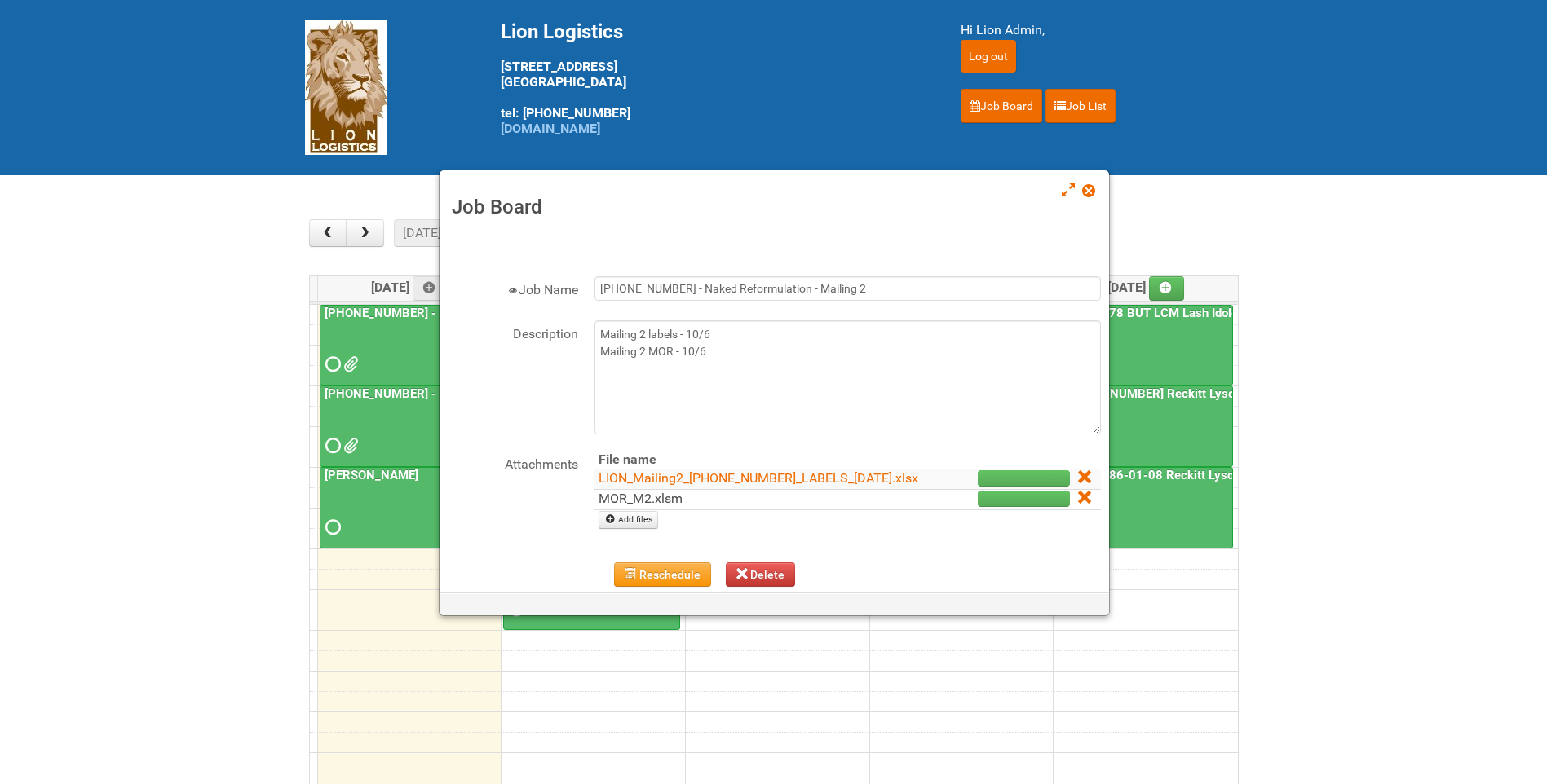
click at [658, 507] on link "MOR_M2.xlsm" at bounding box center [641, 498] width 84 height 16
click at [1095, 193] on link at bounding box center [1089, 192] width 15 height 19
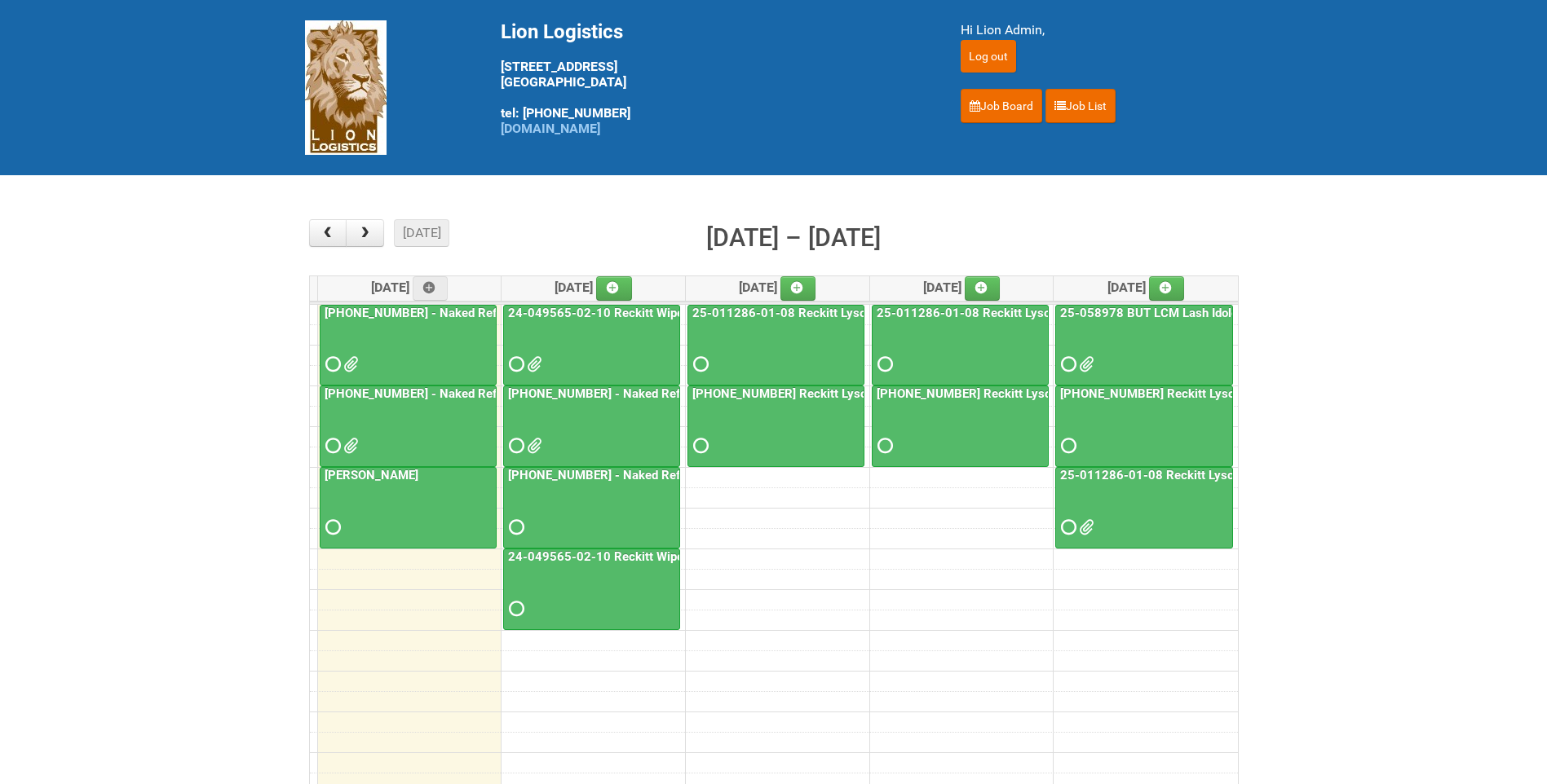
click at [613, 560] on link "24-049565-02-10 Reckitt Wipes HUT Stages 1-3 - slot for photos" at bounding box center [689, 557] width 370 height 15
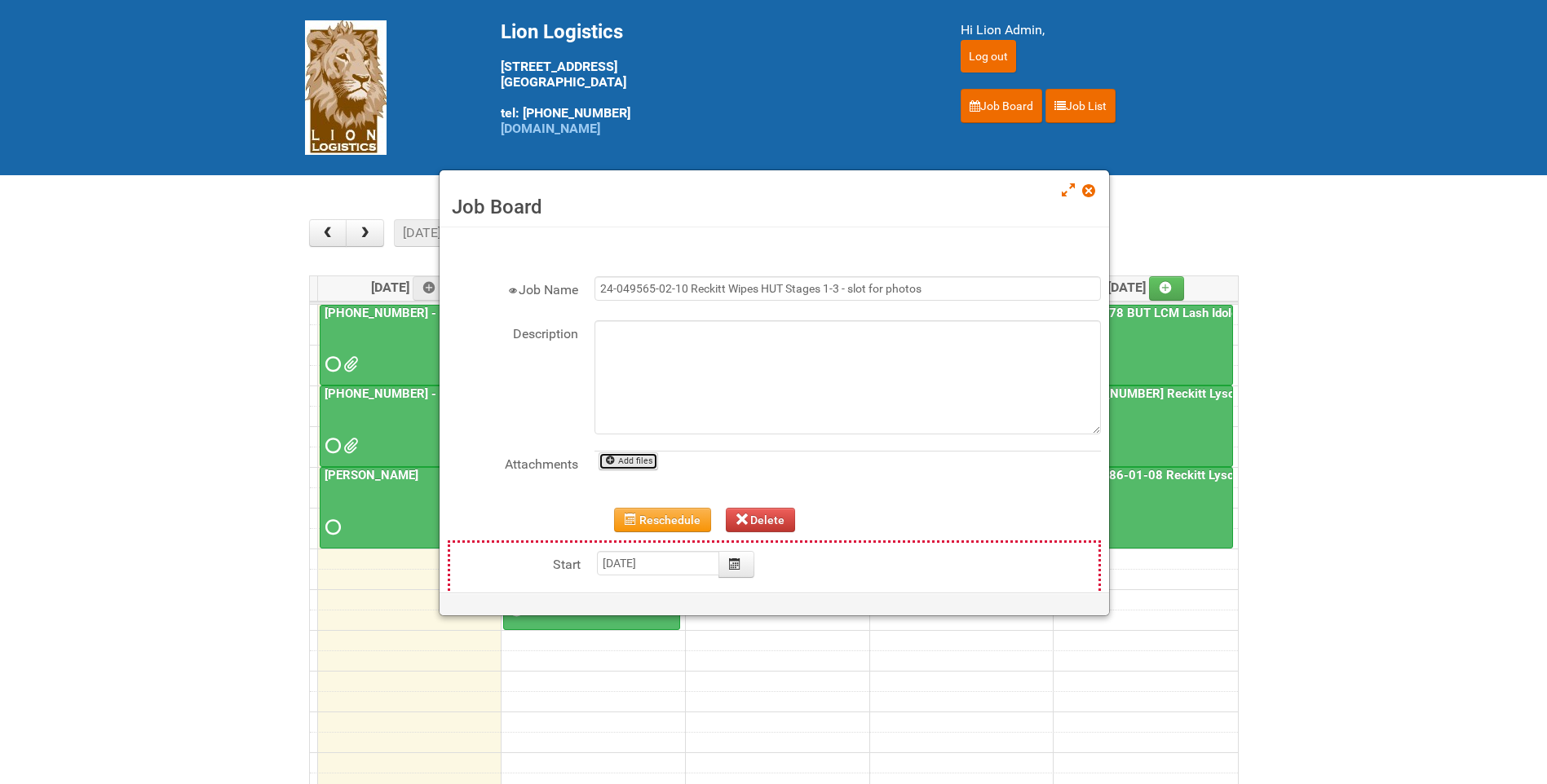
click at [632, 462] on link "Add files" at bounding box center [628, 462] width 59 height 18
type input "C:\fakepath\GROUP 1001.jpg"
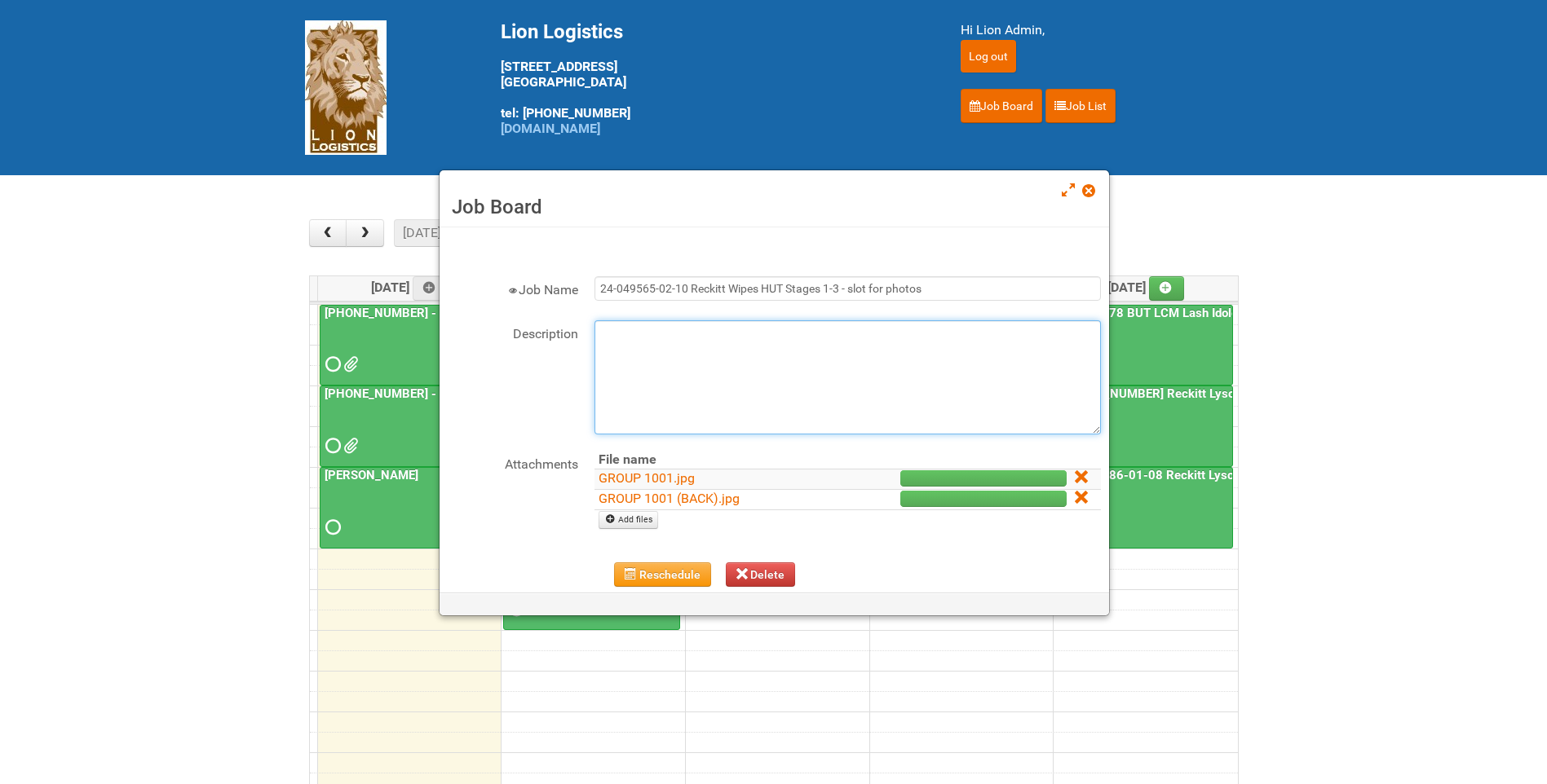
click at [625, 379] on textarea "Description" at bounding box center [847, 377] width 507 height 114
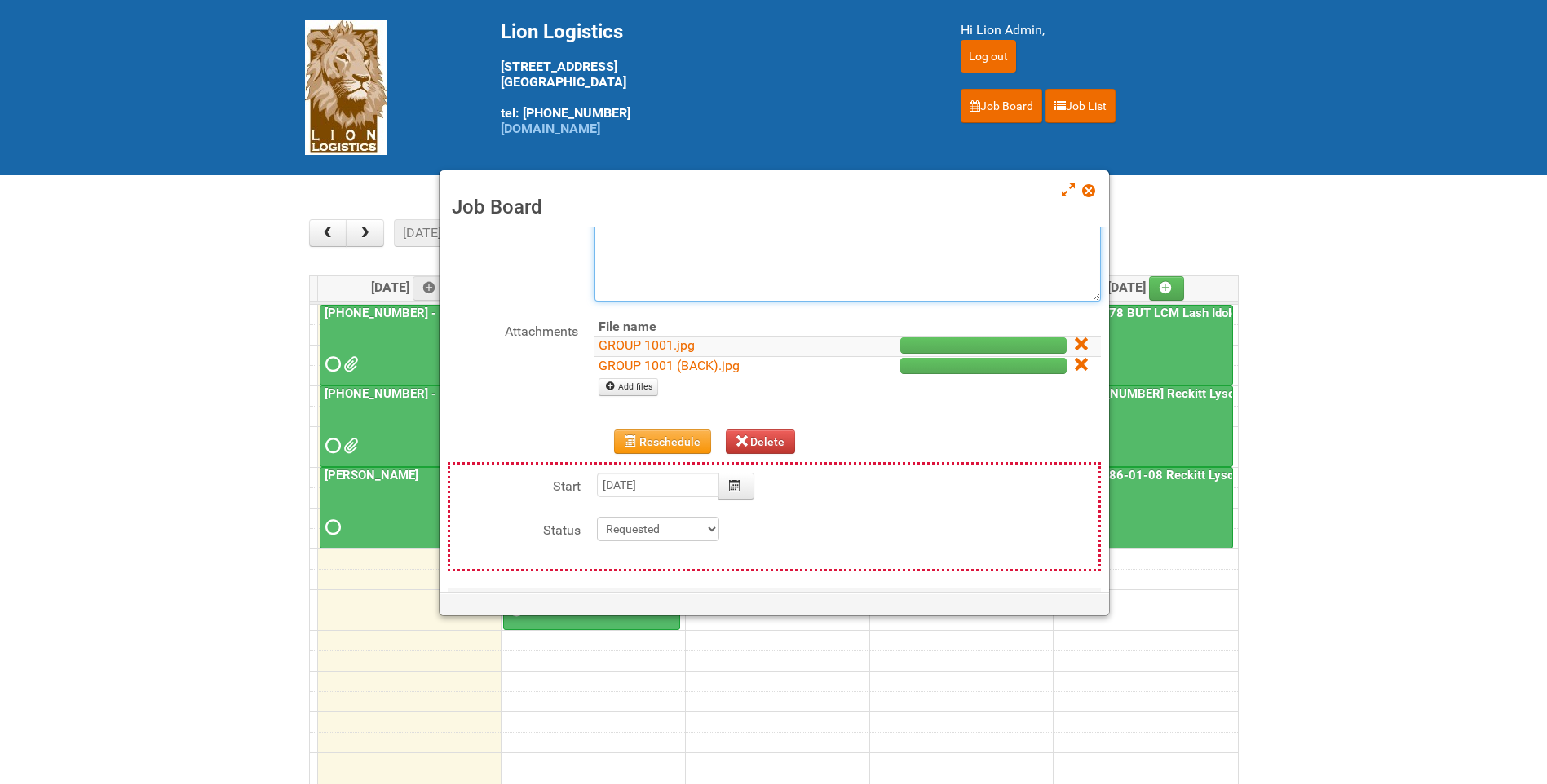
scroll to position [210, 0]
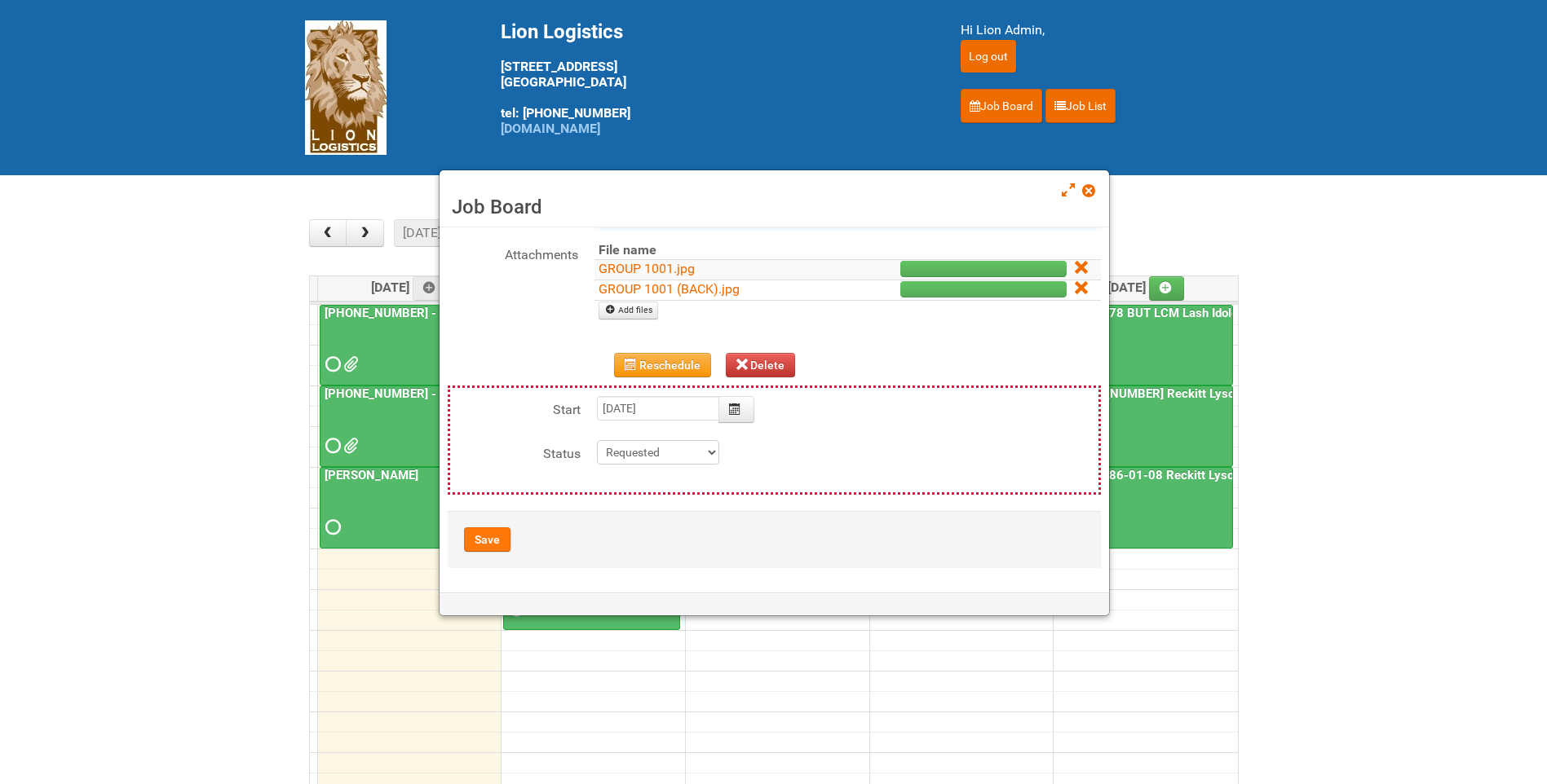
type textarea "10/6-- Upload photo approval"
click at [481, 535] on button "Save" at bounding box center [487, 539] width 47 height 25
type input "[DATE] 15:00:00"
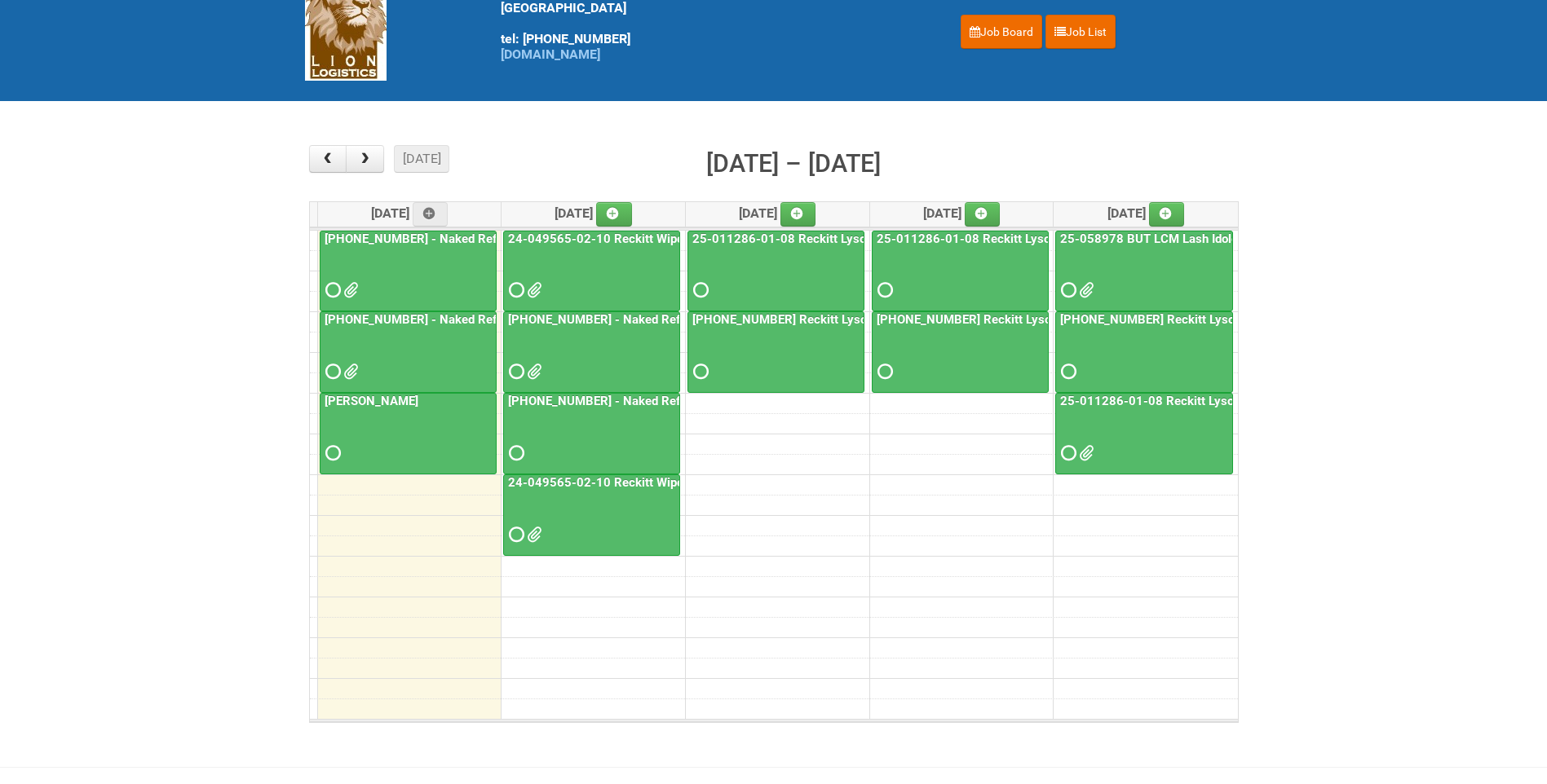
scroll to position [47, 0]
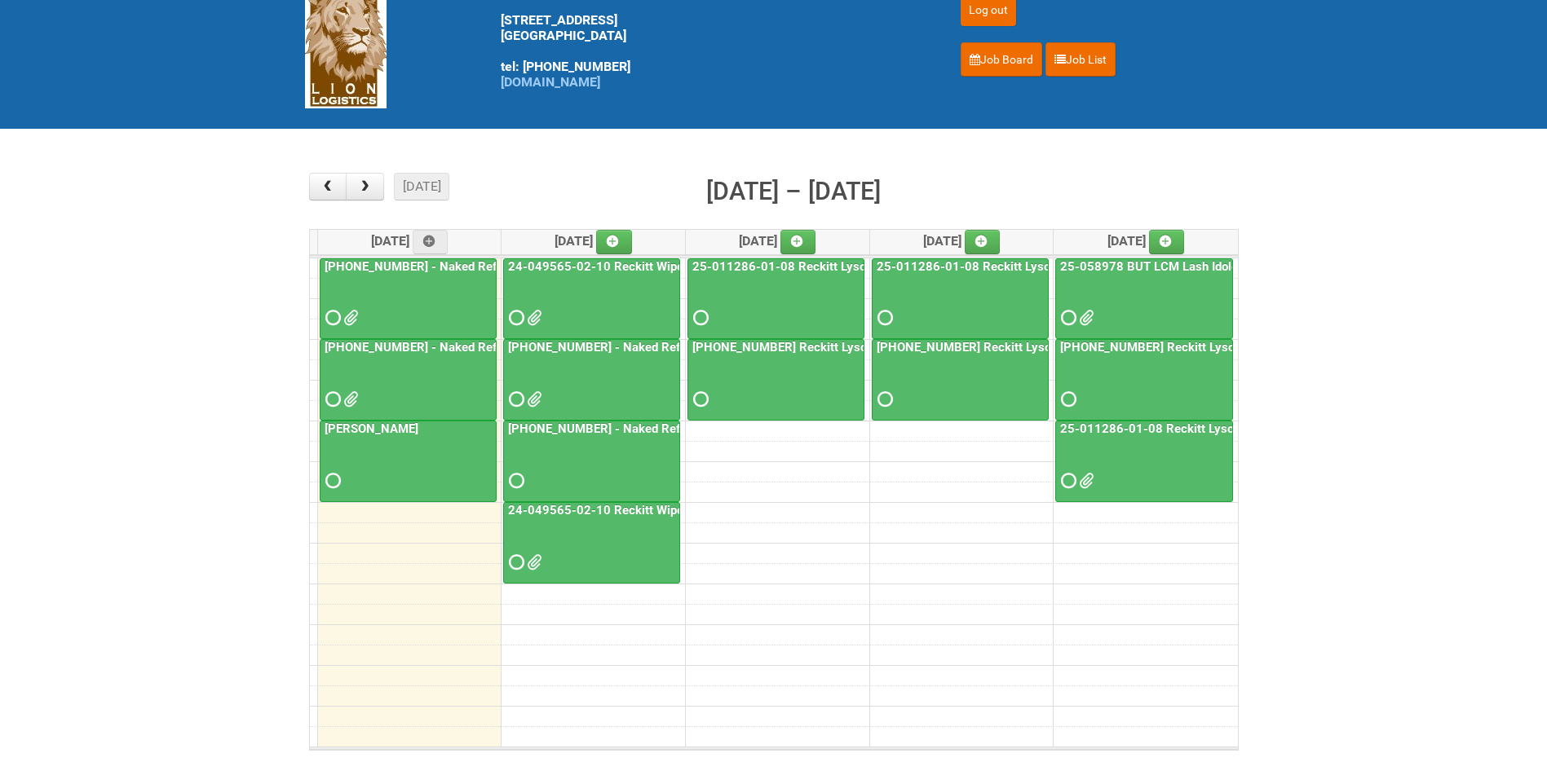
click at [438, 351] on link "[PHONE_NUMBER] - Naked Reformulation Mailing 1 PHOTOS" at bounding box center [492, 347] width 342 height 15
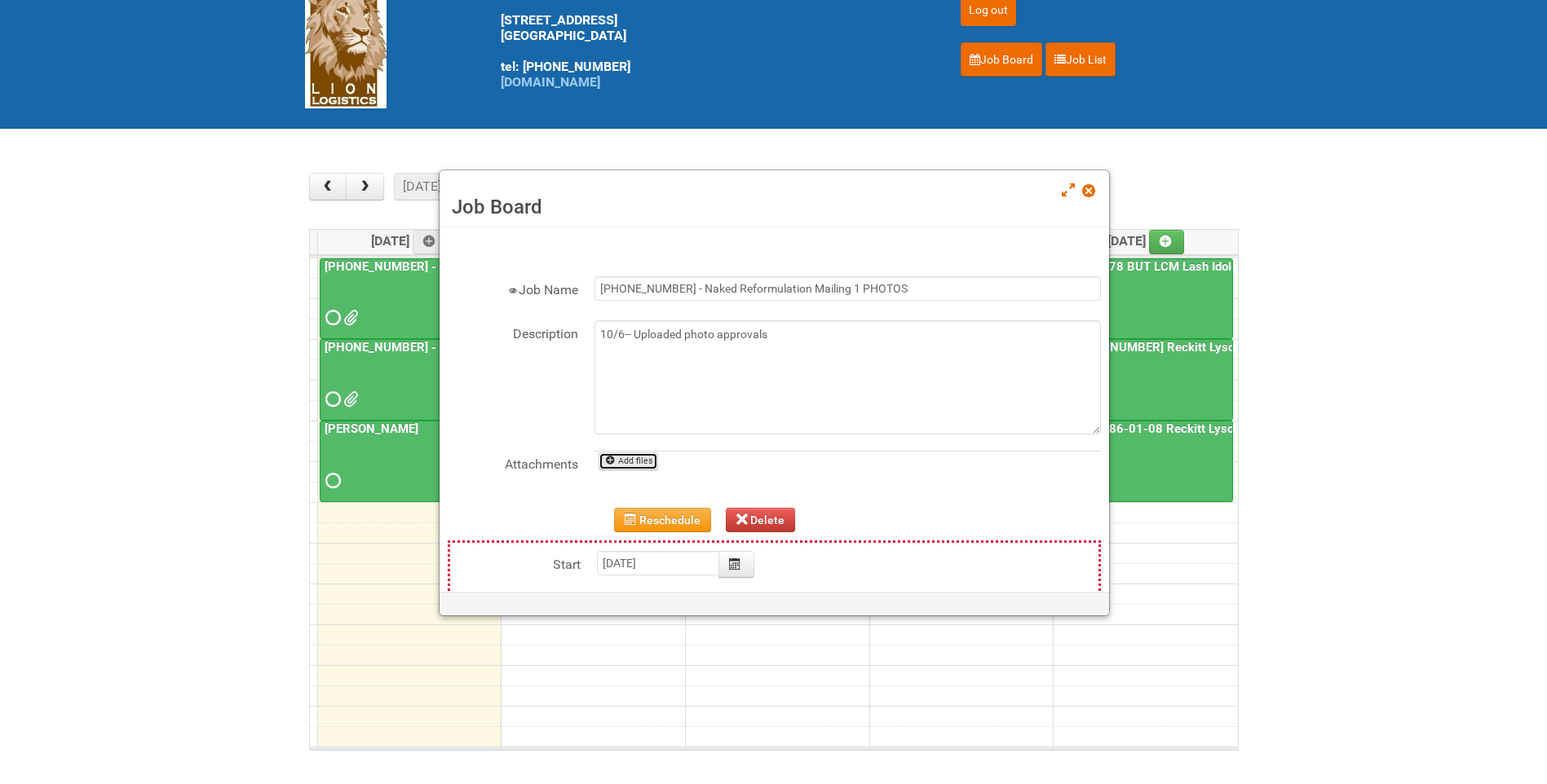
click at [646, 469] on link "Add files" at bounding box center [628, 462] width 59 height 18
type input "C:\fakepath\GROUP 1003 (6).jpg"
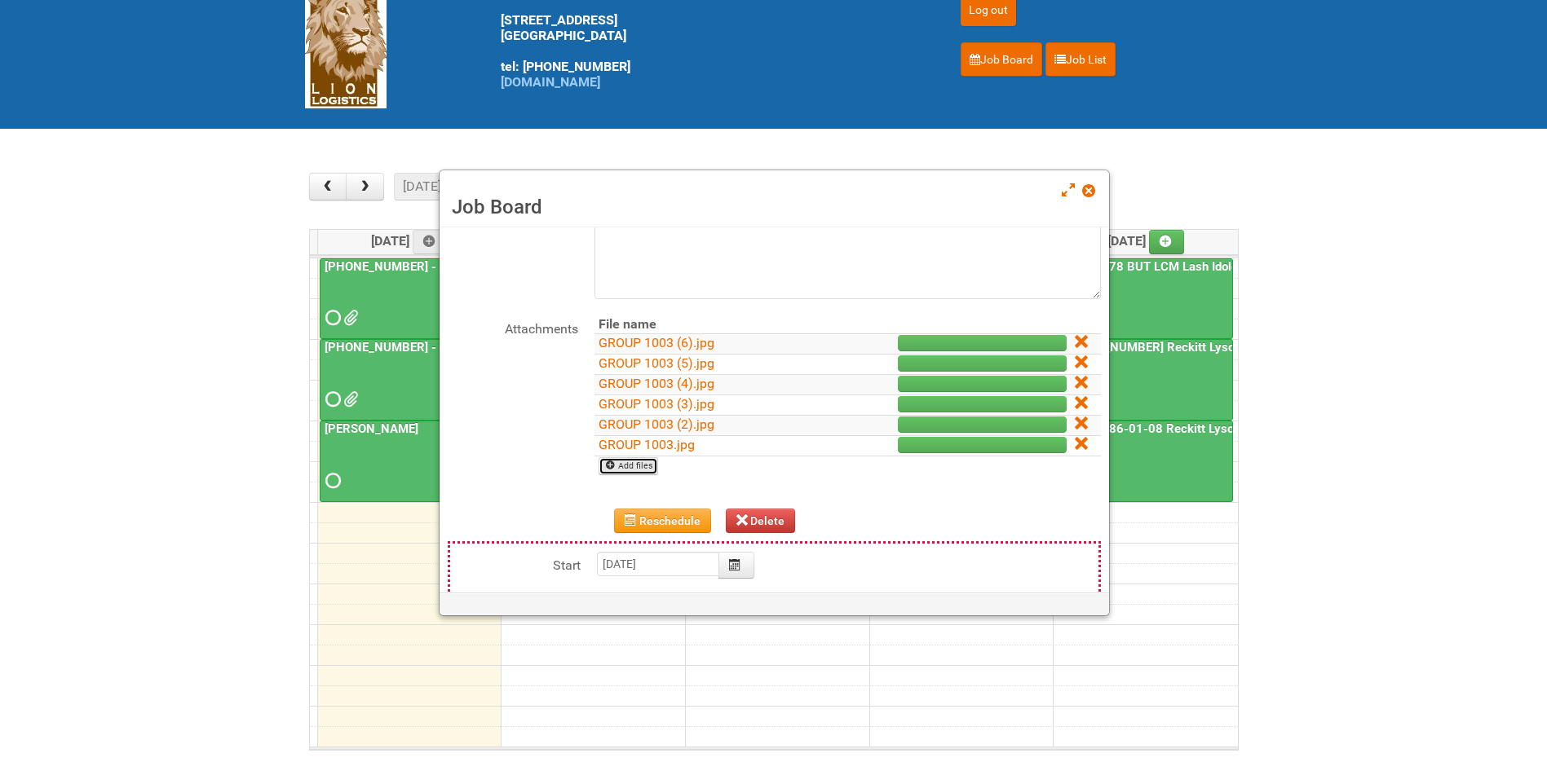
scroll to position [291, 0]
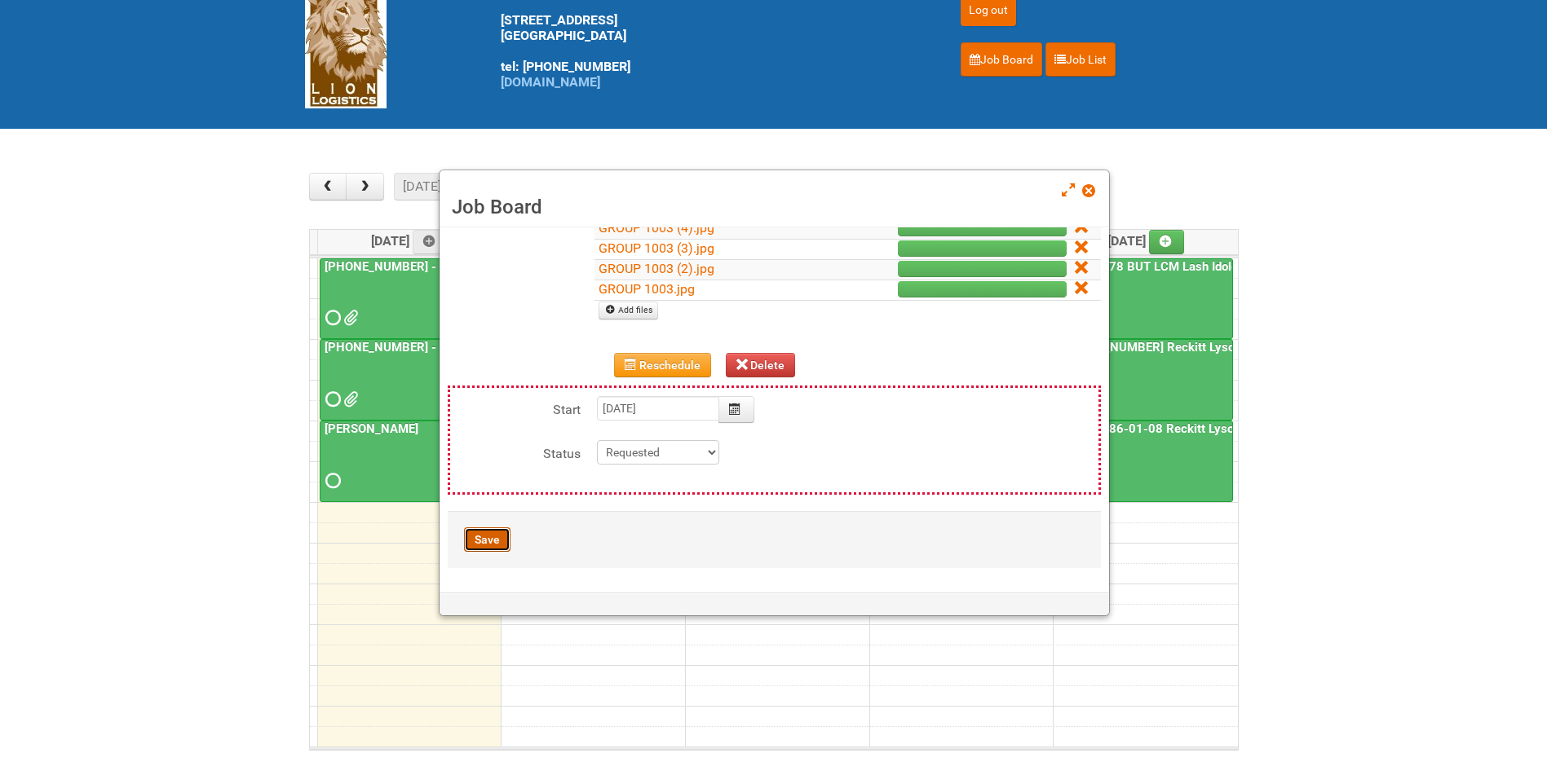
click at [494, 538] on button "Save" at bounding box center [487, 539] width 47 height 25
type input "[DATE] 11:00:00"
